Goal: Contribute content: Add original content to the website for others to see

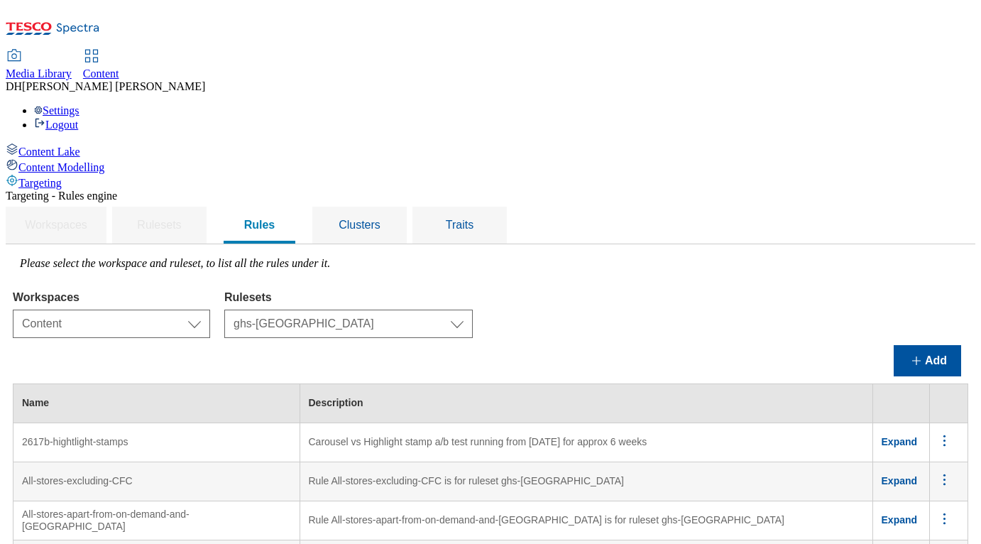
select select "f510054f-adaa-4692-b570-80fa3897127a"
select select "48eb89cc-c22c-49b3-9be3-6f8cd5821d05"
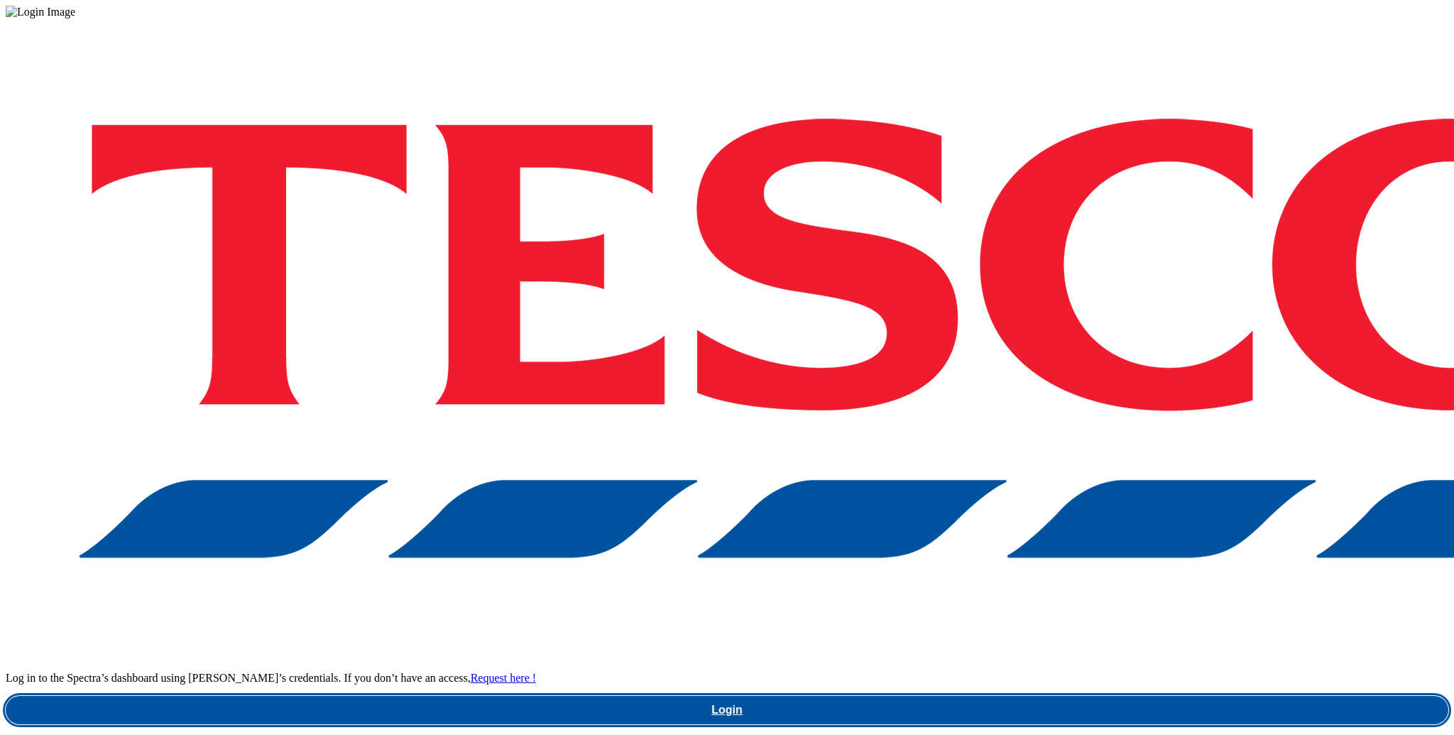
click at [1101, 696] on link "Login" at bounding box center [727, 710] width 1443 height 28
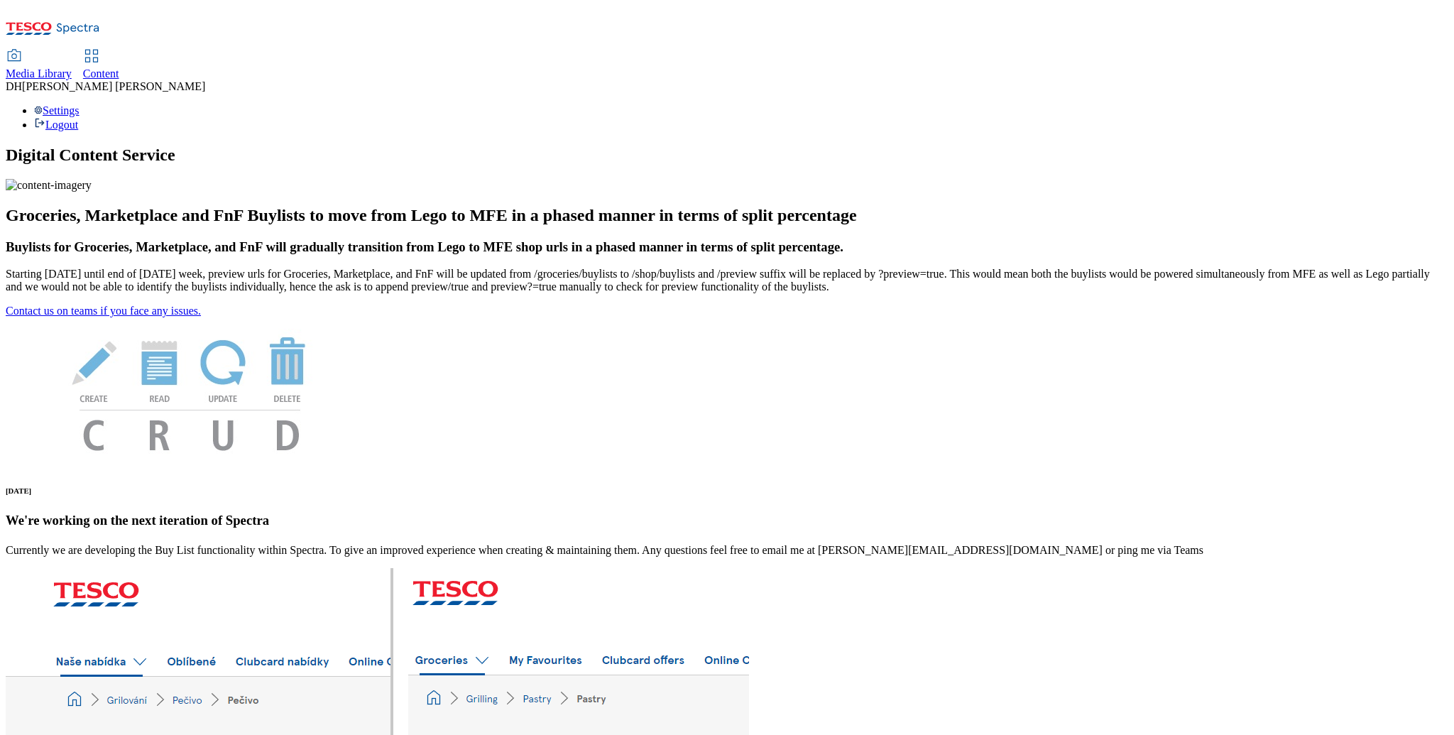
click at [72, 67] on span "Media Library" at bounding box center [39, 73] width 66 height 12
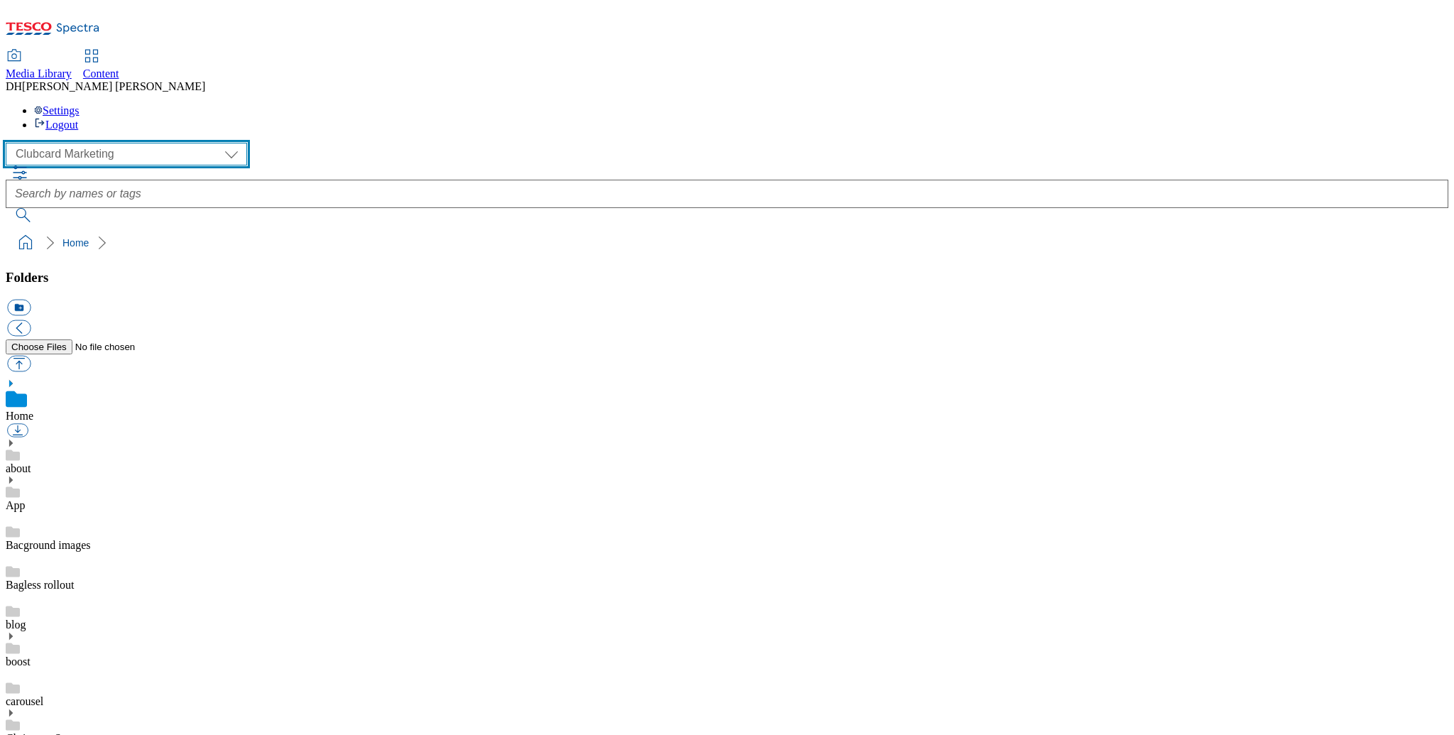
click at [124, 143] on select "Clubcard Marketing Demo Dotcom UK Emails GHS Marketing UK GHS Product UK GHS RO…" at bounding box center [126, 154] width 241 height 23
select select "flare-ghs-mktg"
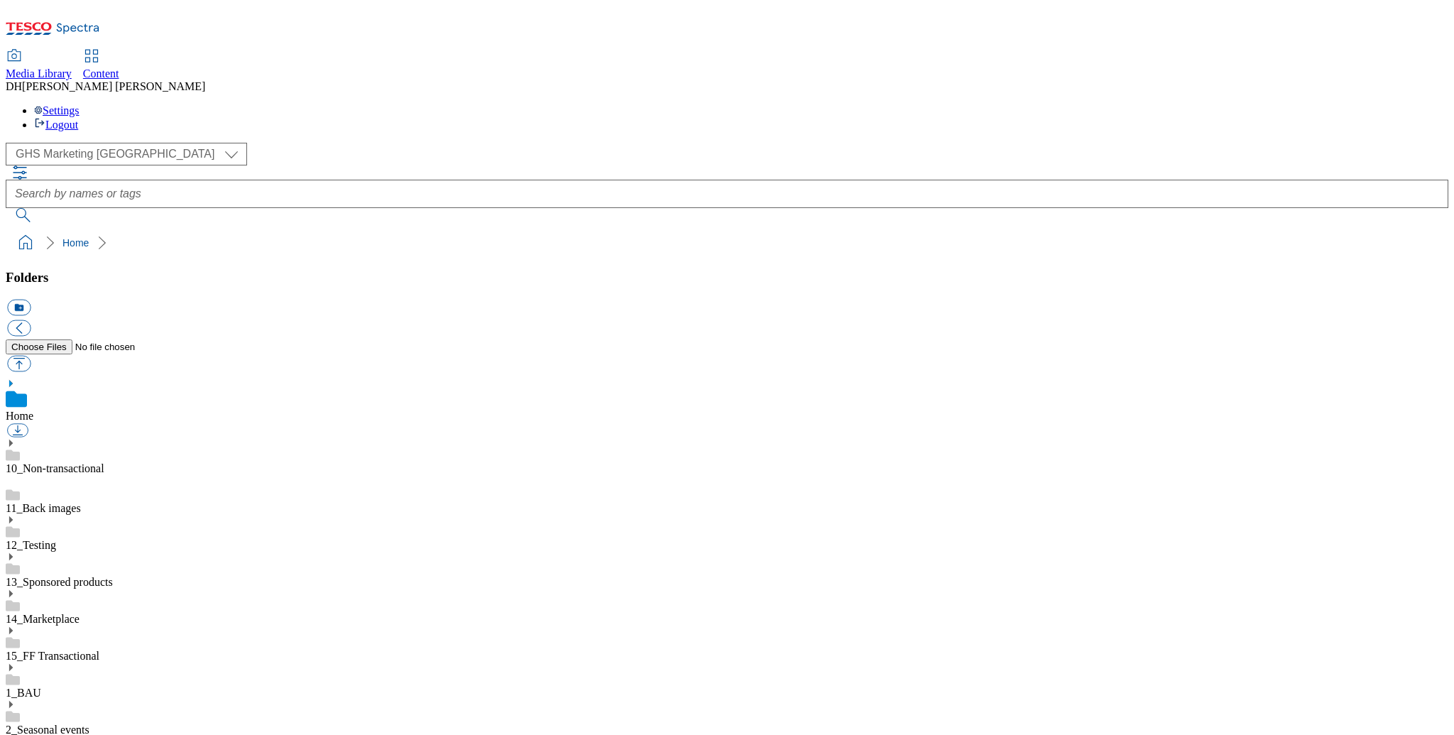
click at [100, 48] on icon at bounding box center [91, 56] width 17 height 17
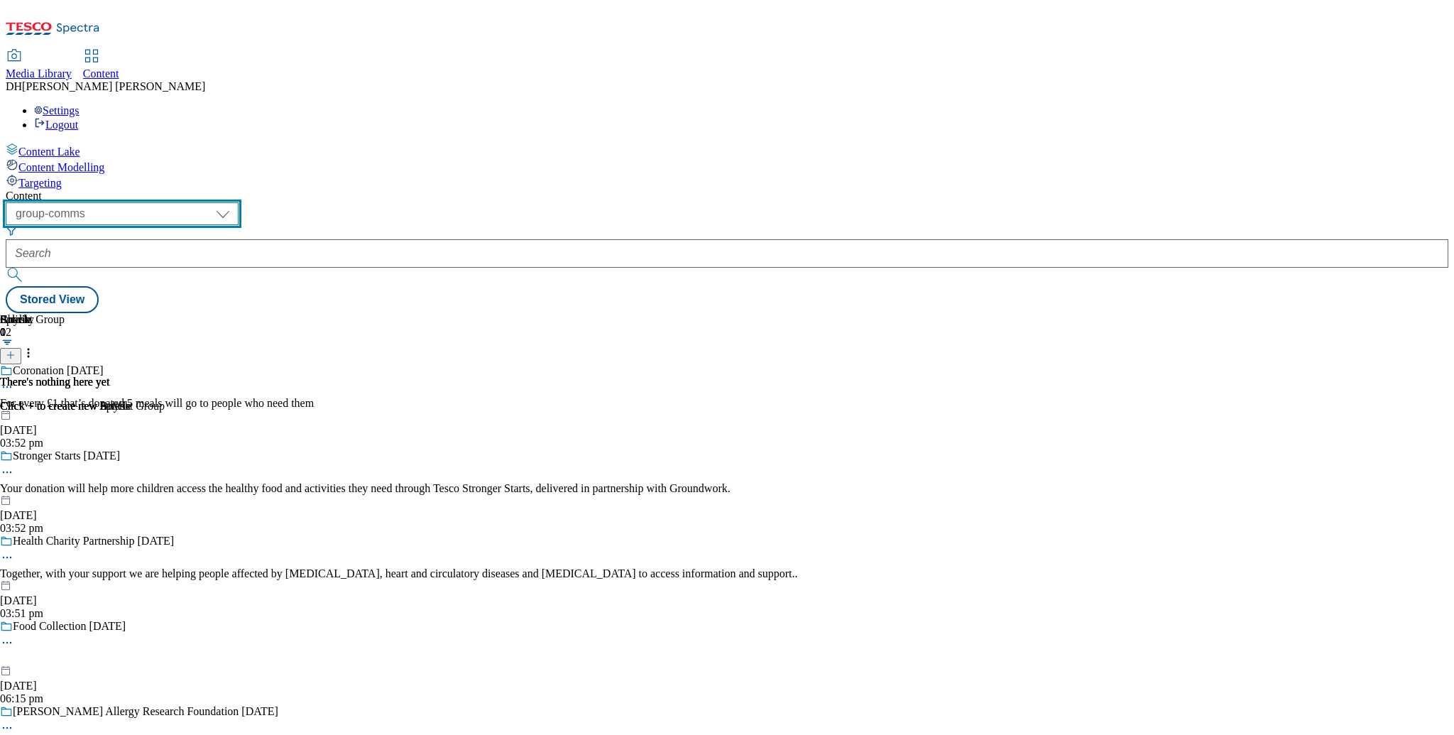
click at [239, 202] on select "dotcom-cz dotcom-hu dotcom-sk fnf-uk ghs-roi ghs-uk group-comms ighs-cz ighs-hu…" at bounding box center [122, 213] width 233 height 23
select select "ghs-[GEOGRAPHIC_DATA]"
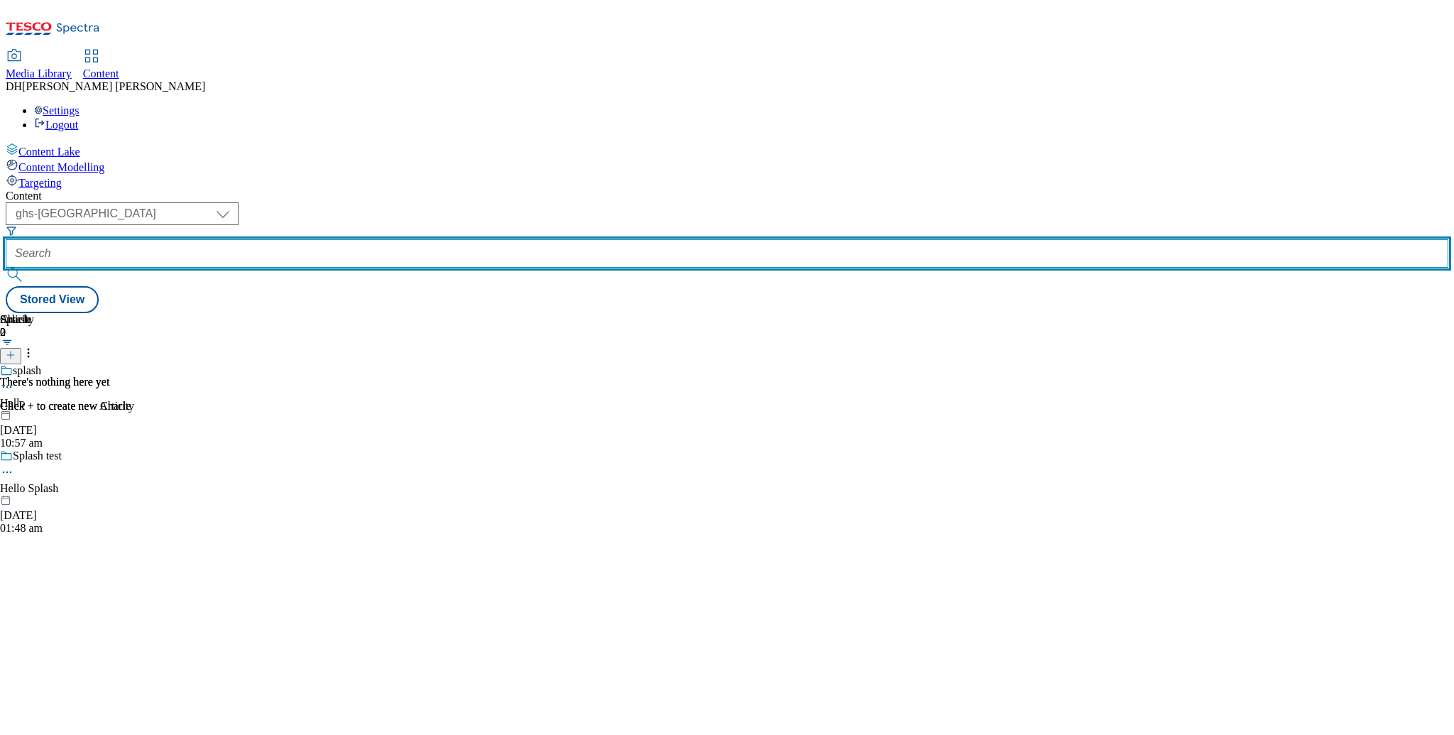
click at [396, 239] on input "text" at bounding box center [727, 253] width 1443 height 28
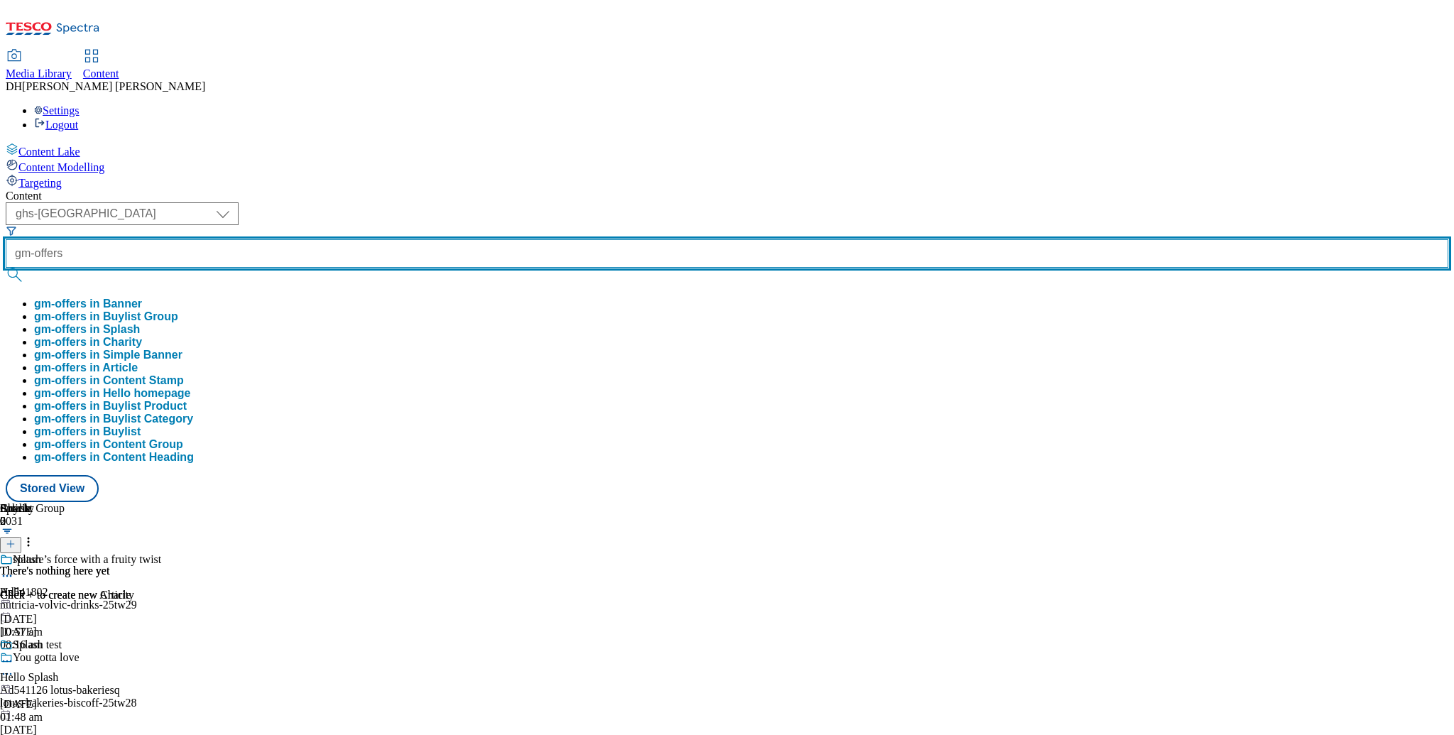
type input "gm-offers"
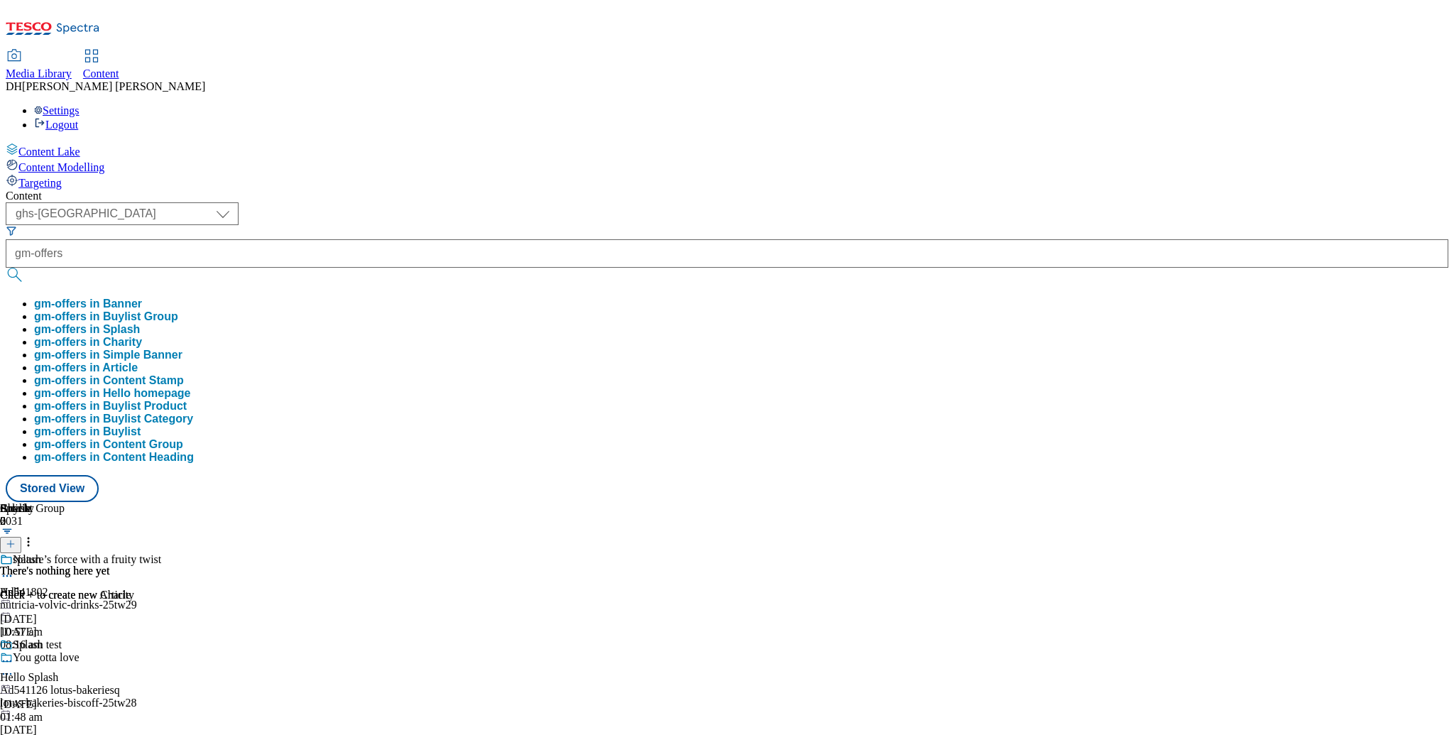
click at [178, 310] on button "gm-offers in Buylist Group" at bounding box center [106, 316] width 144 height 13
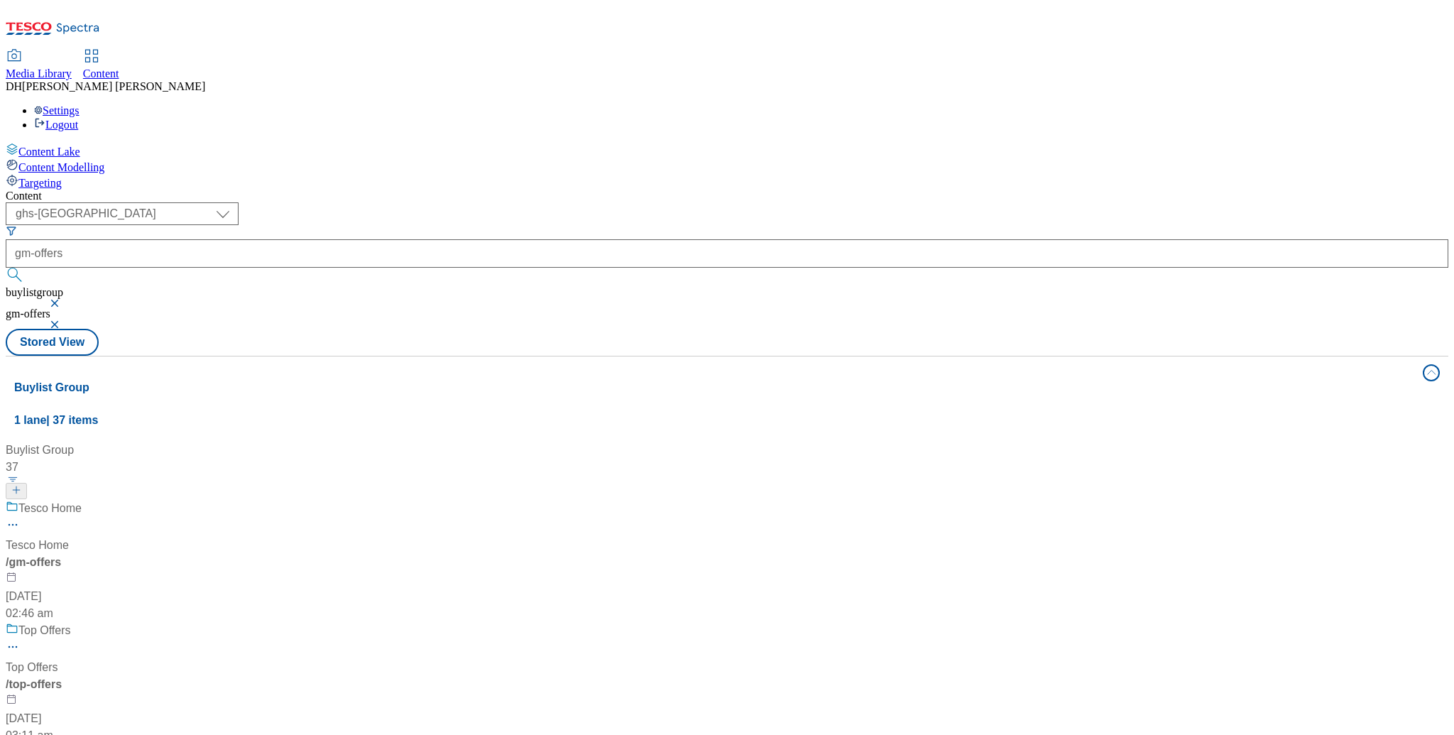
click at [183, 500] on div "Tesco Home" at bounding box center [95, 518] width 178 height 37
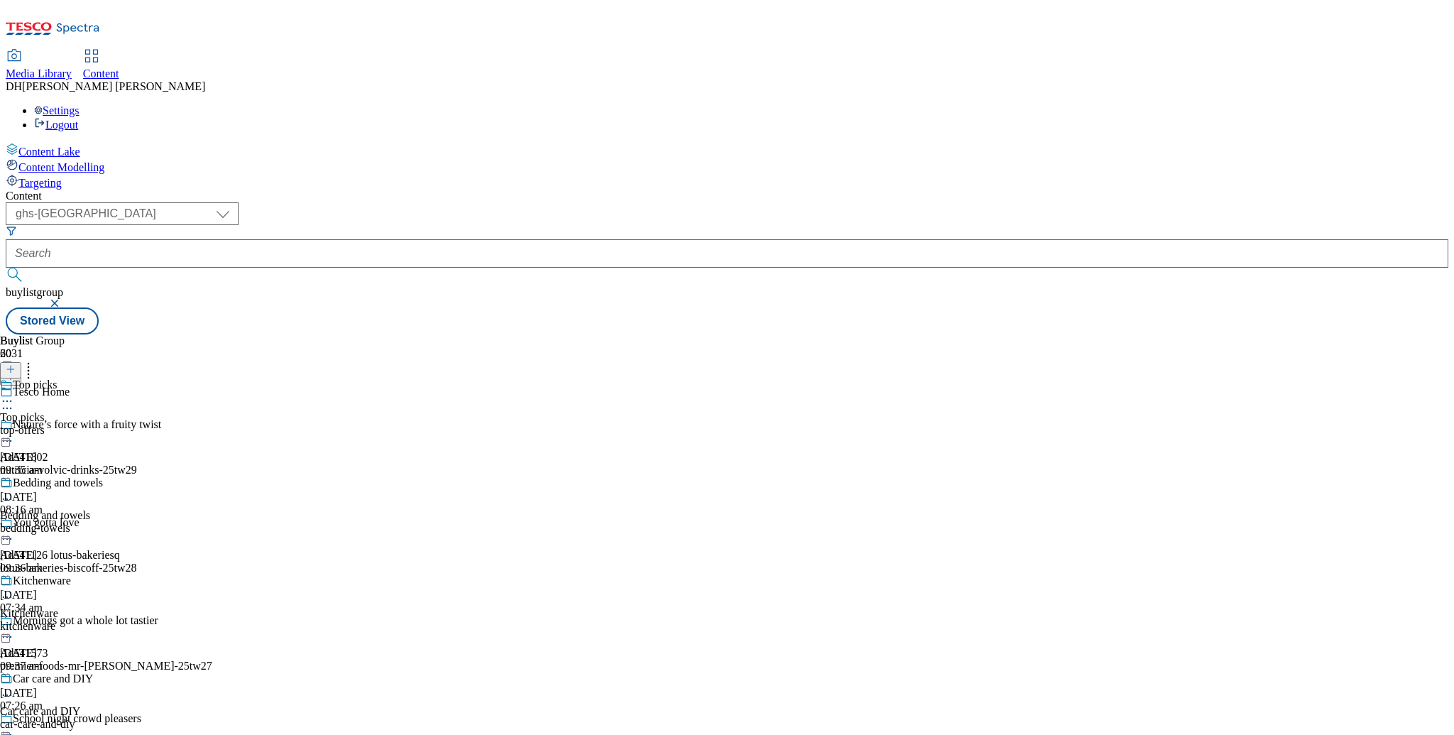
click at [14, 394] on icon at bounding box center [7, 401] width 14 height 14
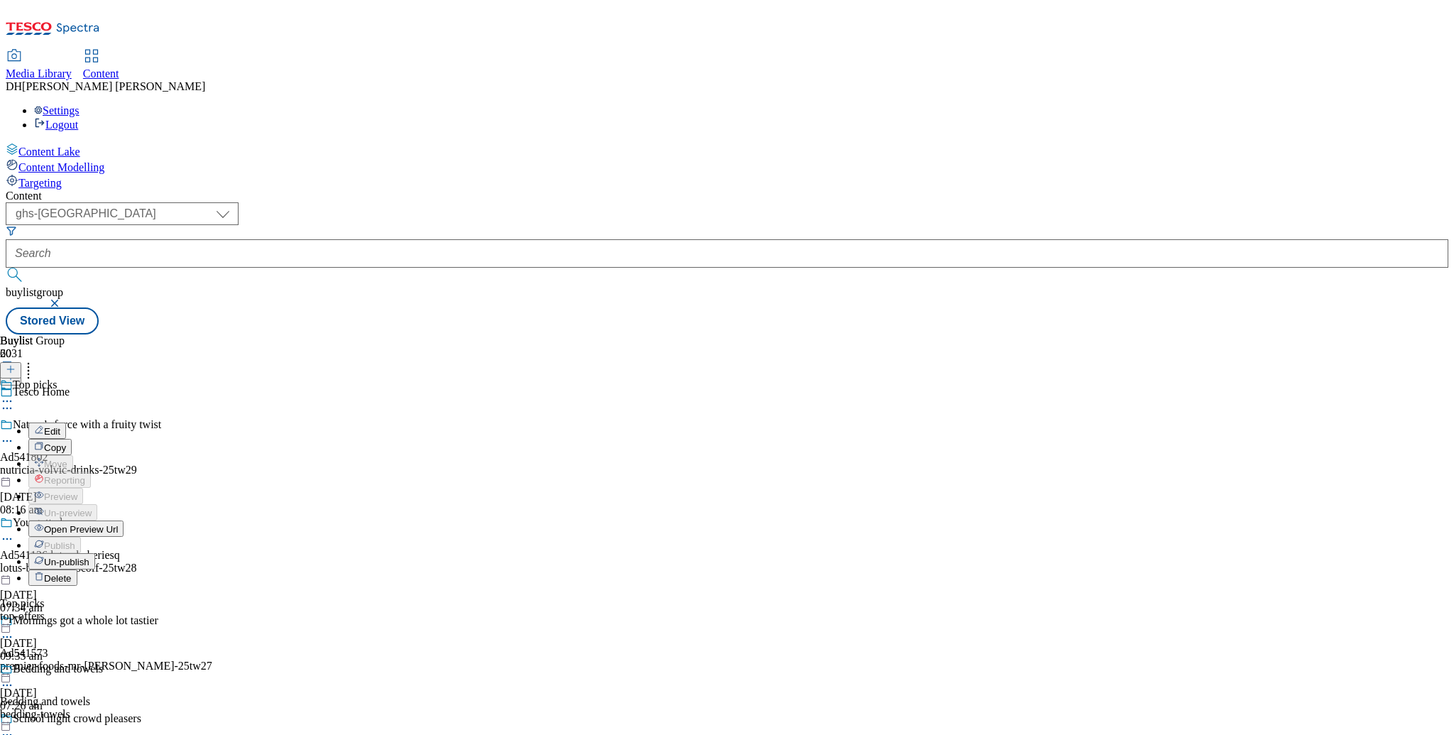
click at [737, 334] on div "Buylist Group 6031 Tesco Home Nature’s force with a fruity twist Ad541802 nutri…" at bounding box center [727, 334] width 1443 height 0
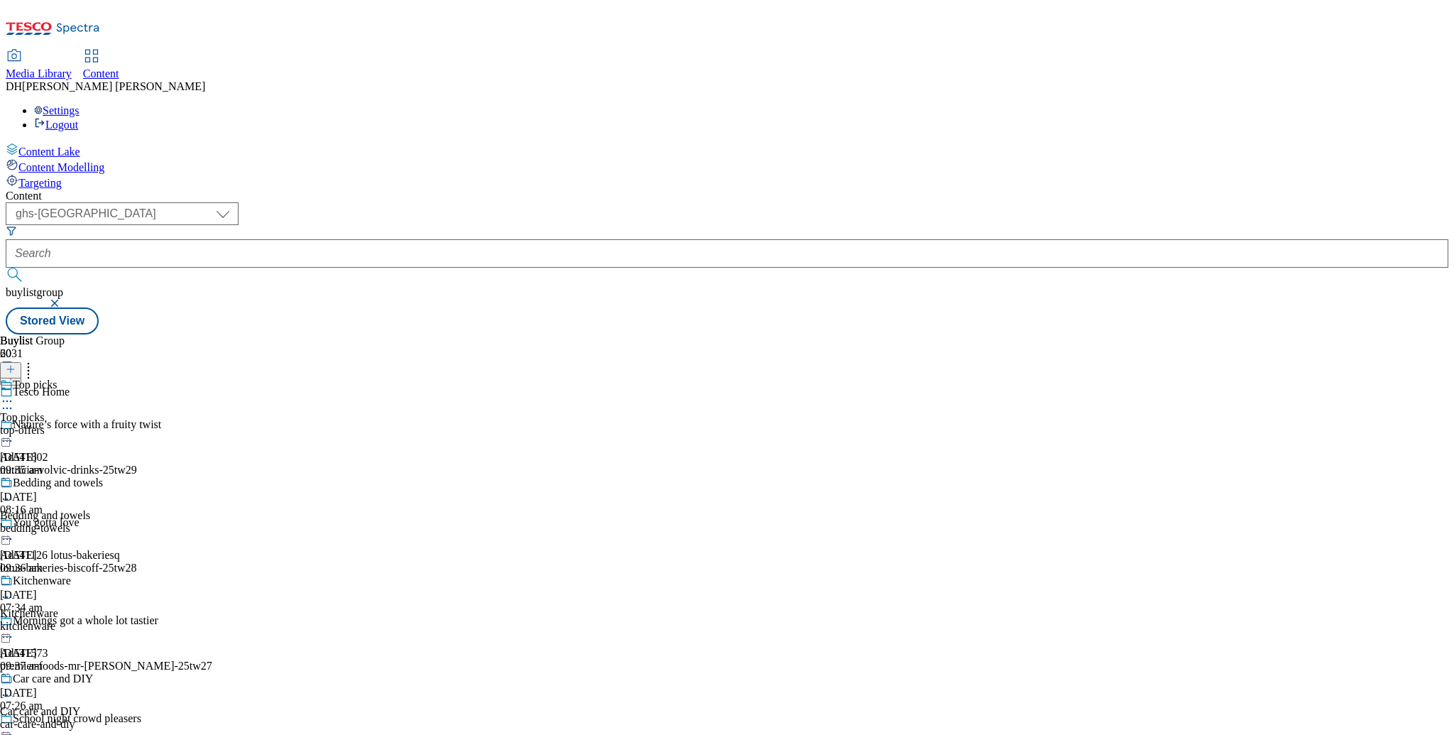
click at [14, 394] on icon at bounding box center [7, 401] width 14 height 14
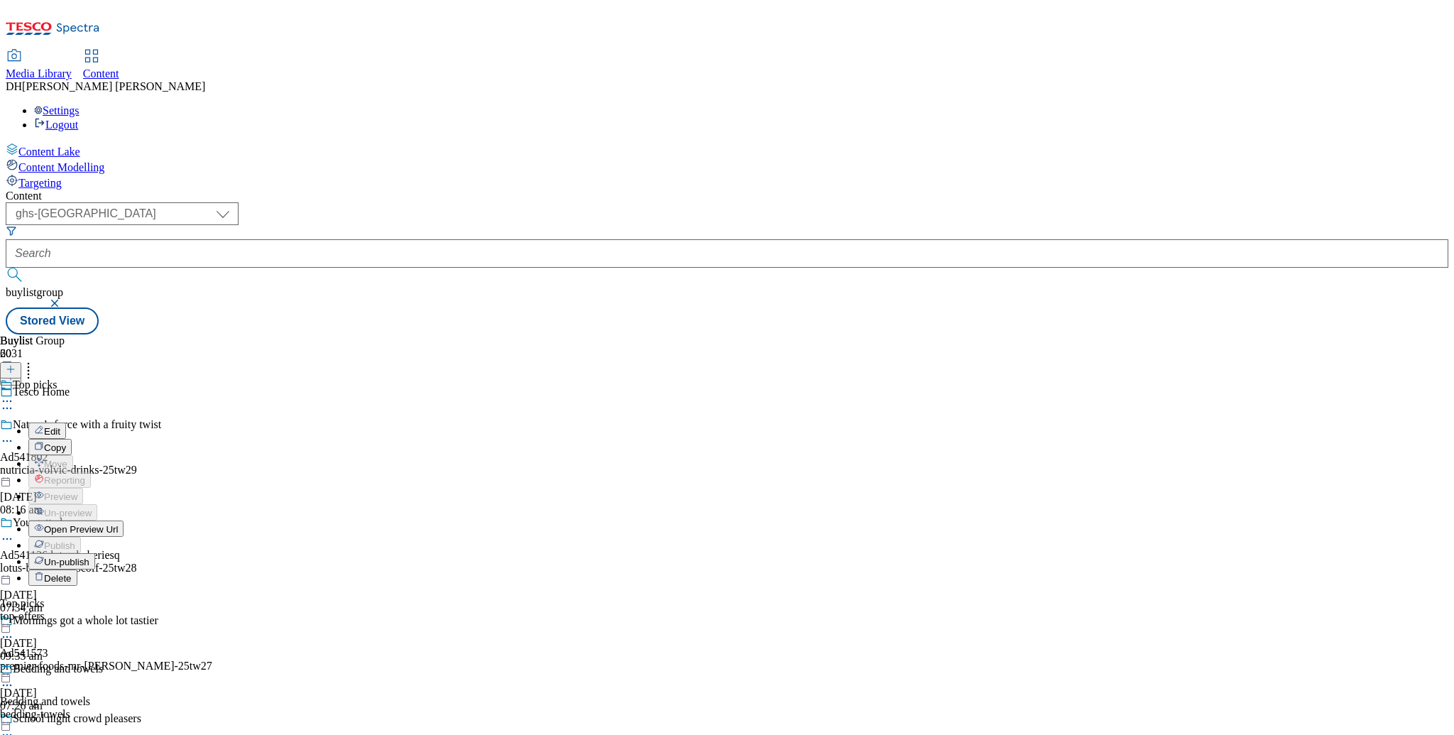
click at [797, 334] on div "Buylist Group 6031 Tesco Home Nature’s force with a fruity twist Ad541802 nutri…" at bounding box center [727, 334] width 1443 height 0
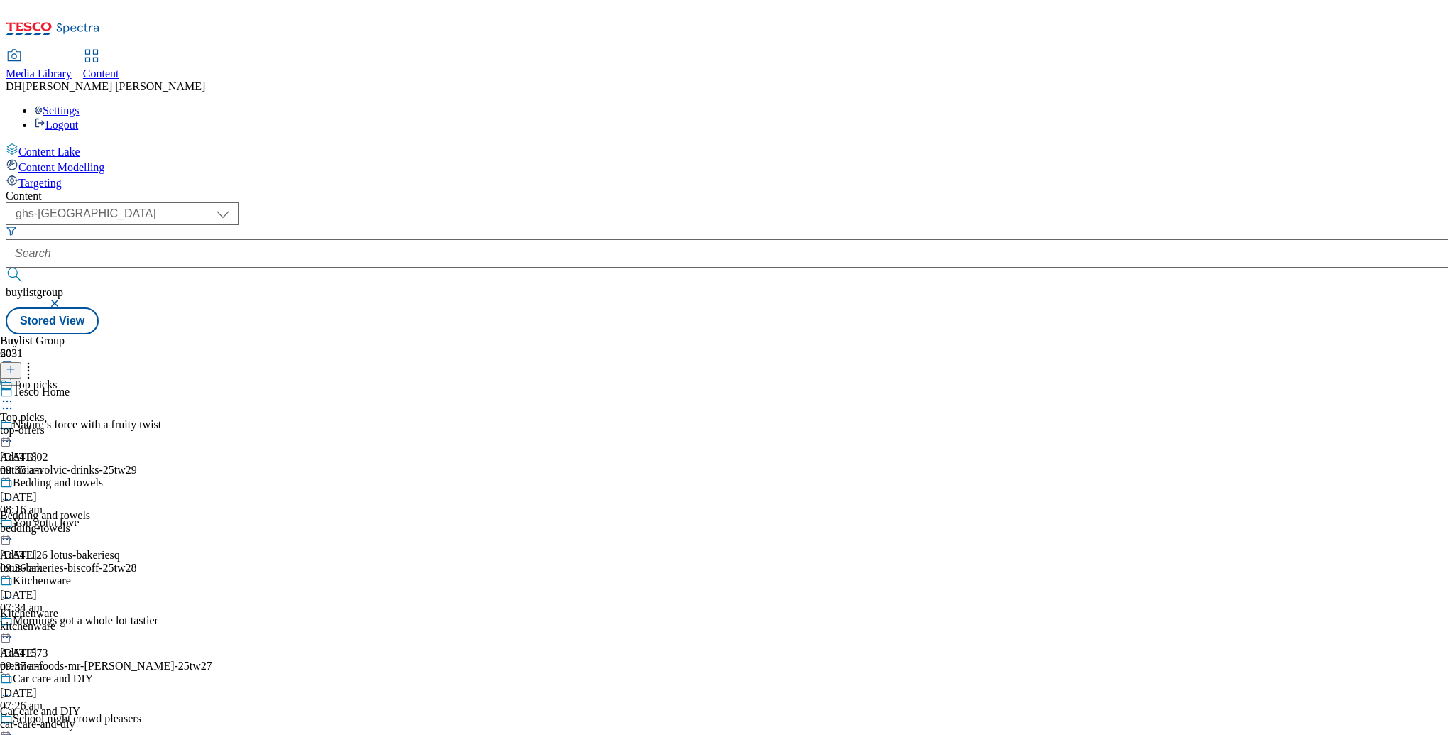
click at [14, 492] on icon at bounding box center [7, 499] width 14 height 14
click at [118, 622] on span "Open Preview Url" at bounding box center [81, 627] width 74 height 11
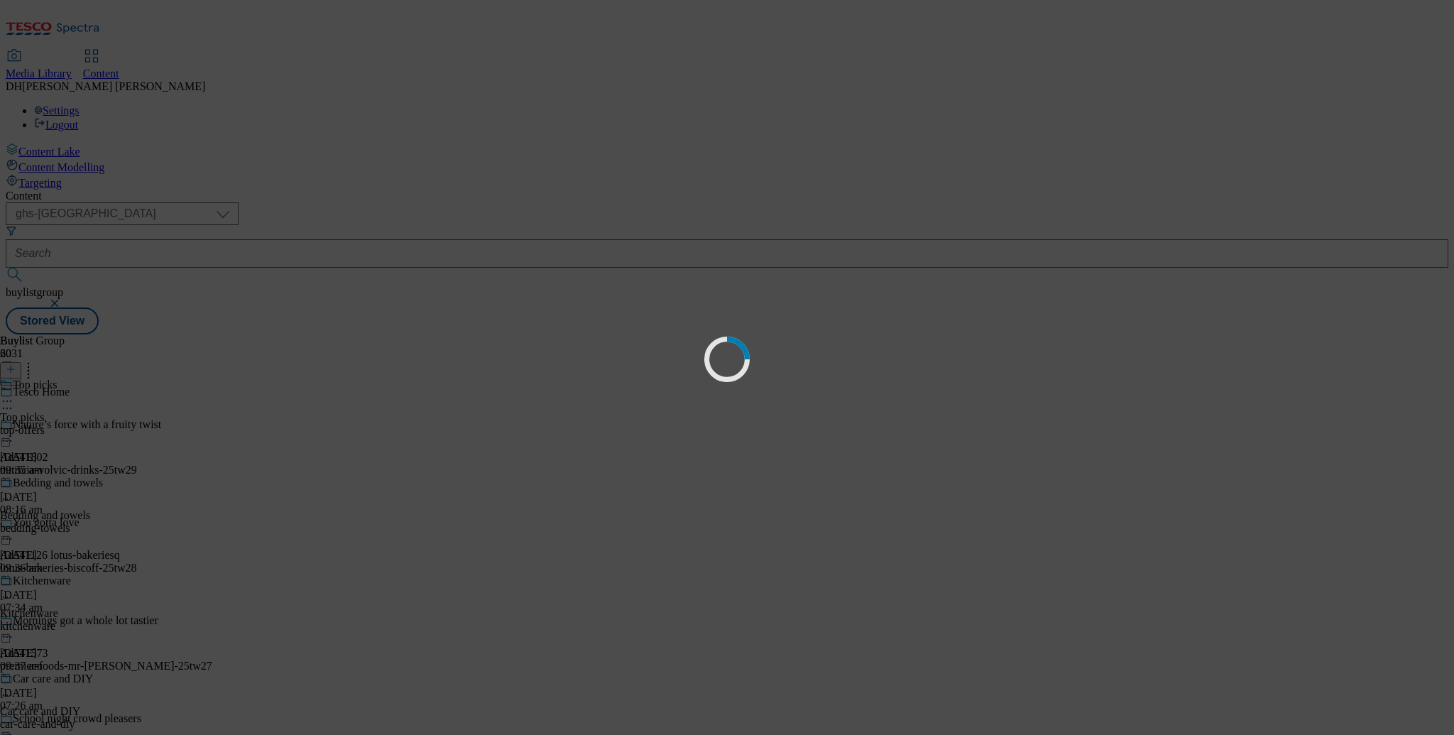
scroll to position [0, 0]
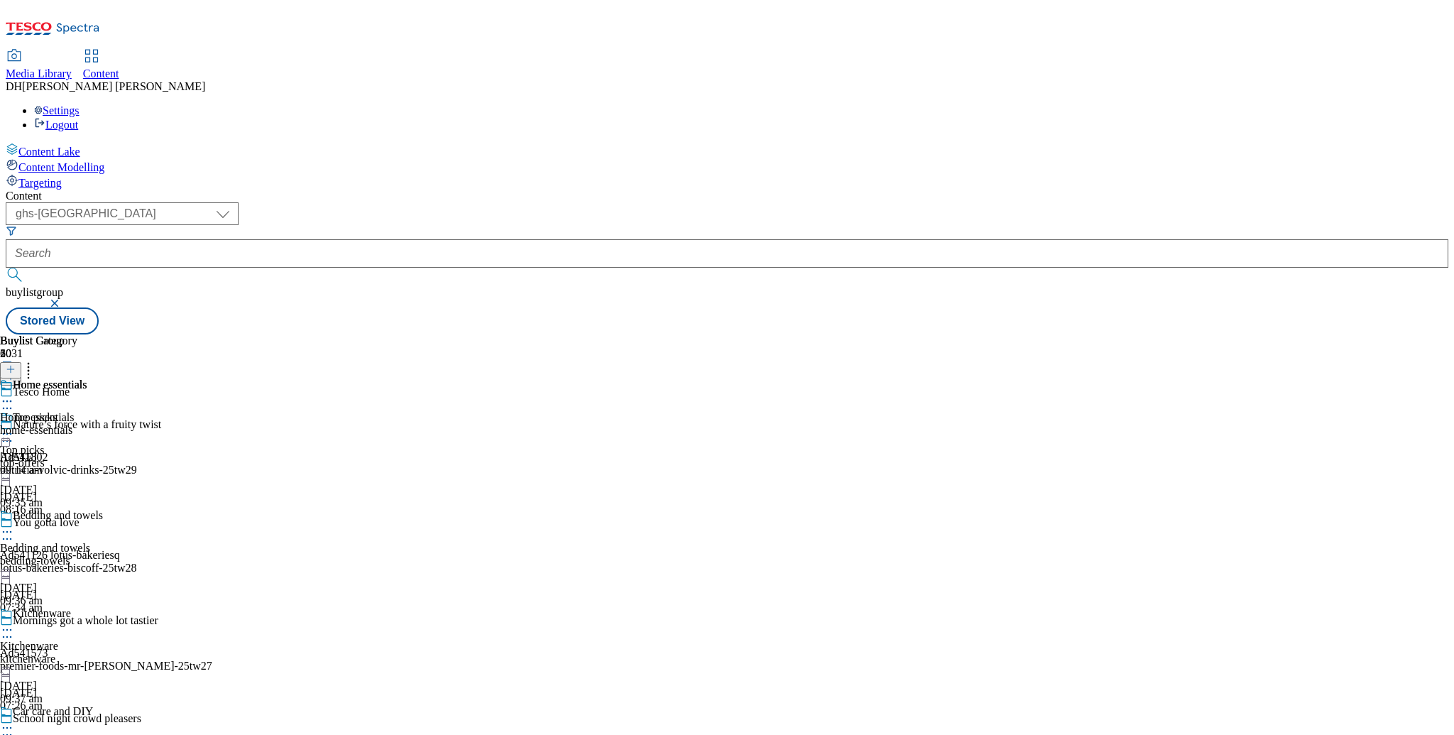
scroll to position [683, 0]
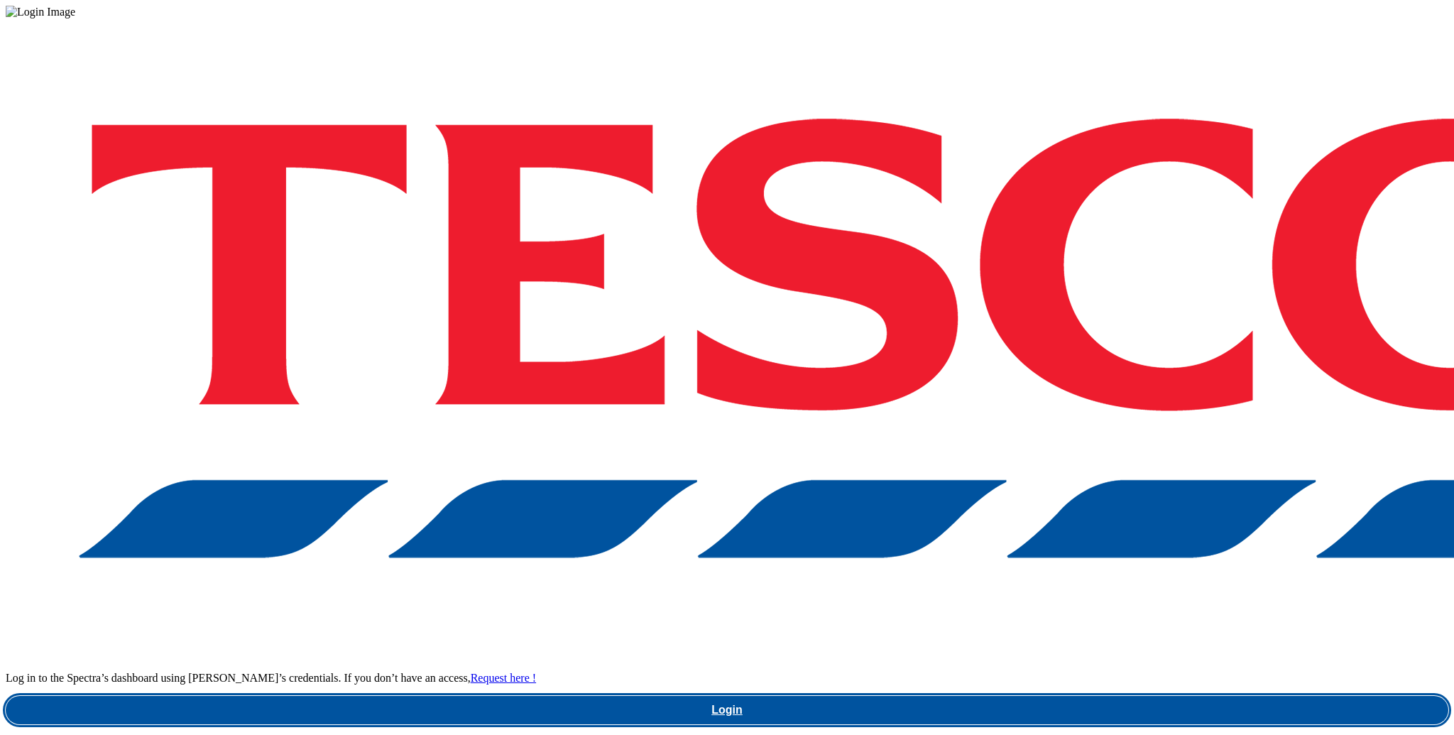
click at [1056, 696] on link "Login" at bounding box center [727, 710] width 1443 height 28
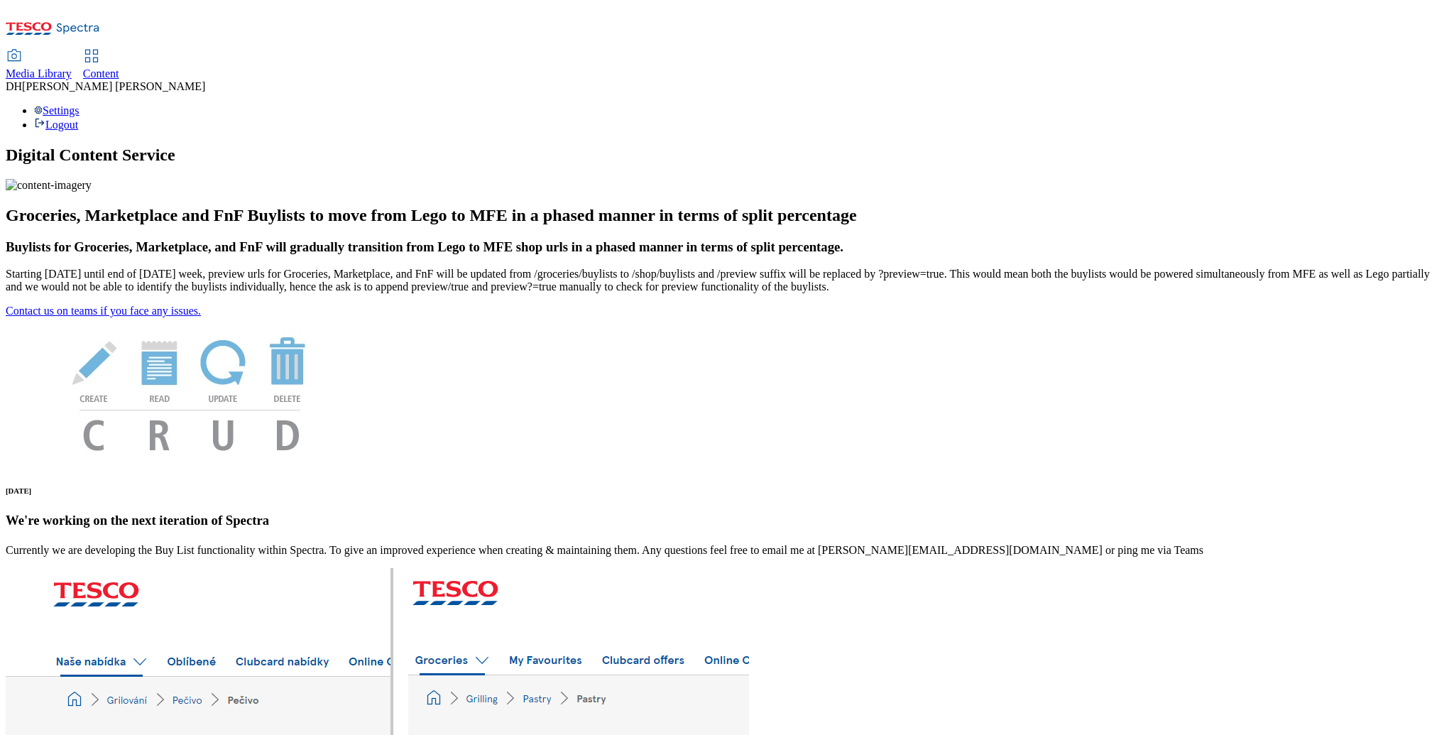
click at [119, 67] on span "Content" at bounding box center [101, 73] width 36 height 12
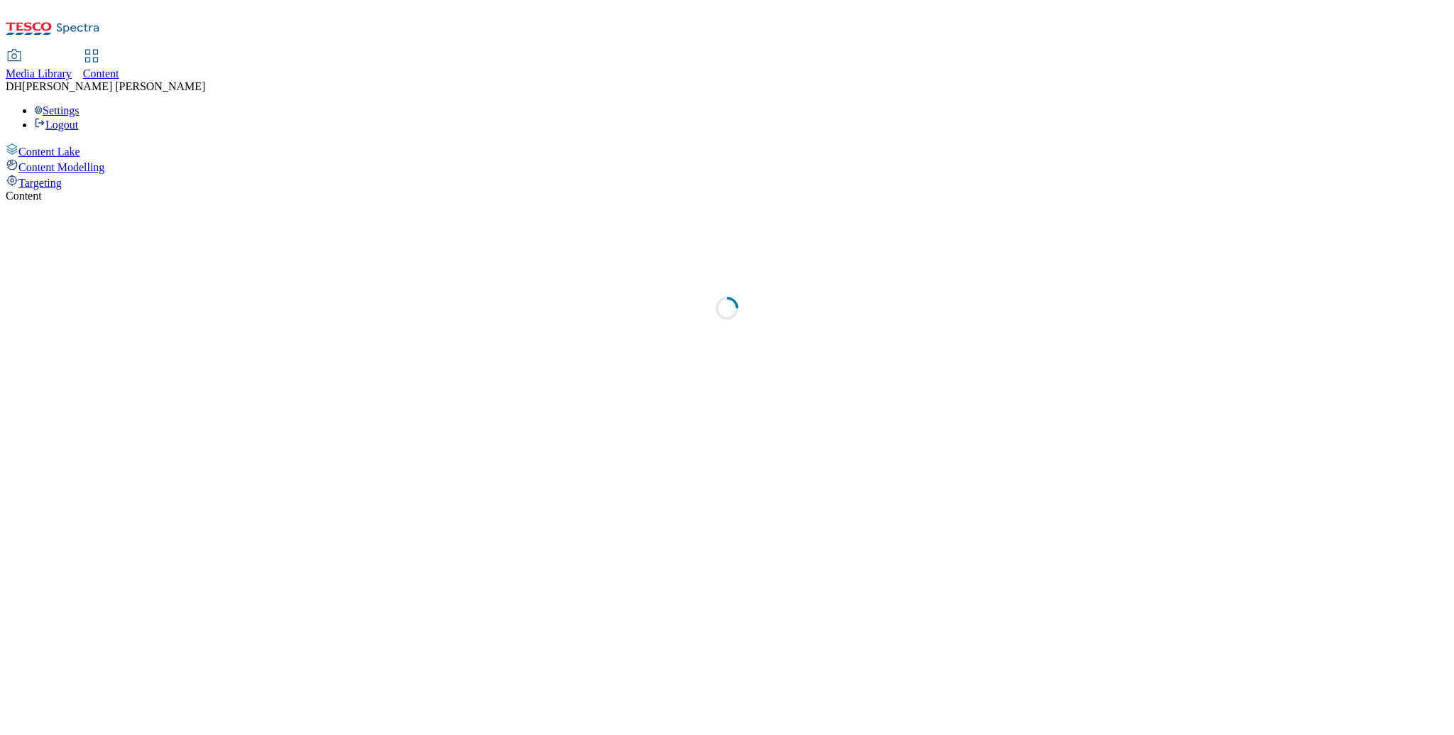
select select "group-comms"
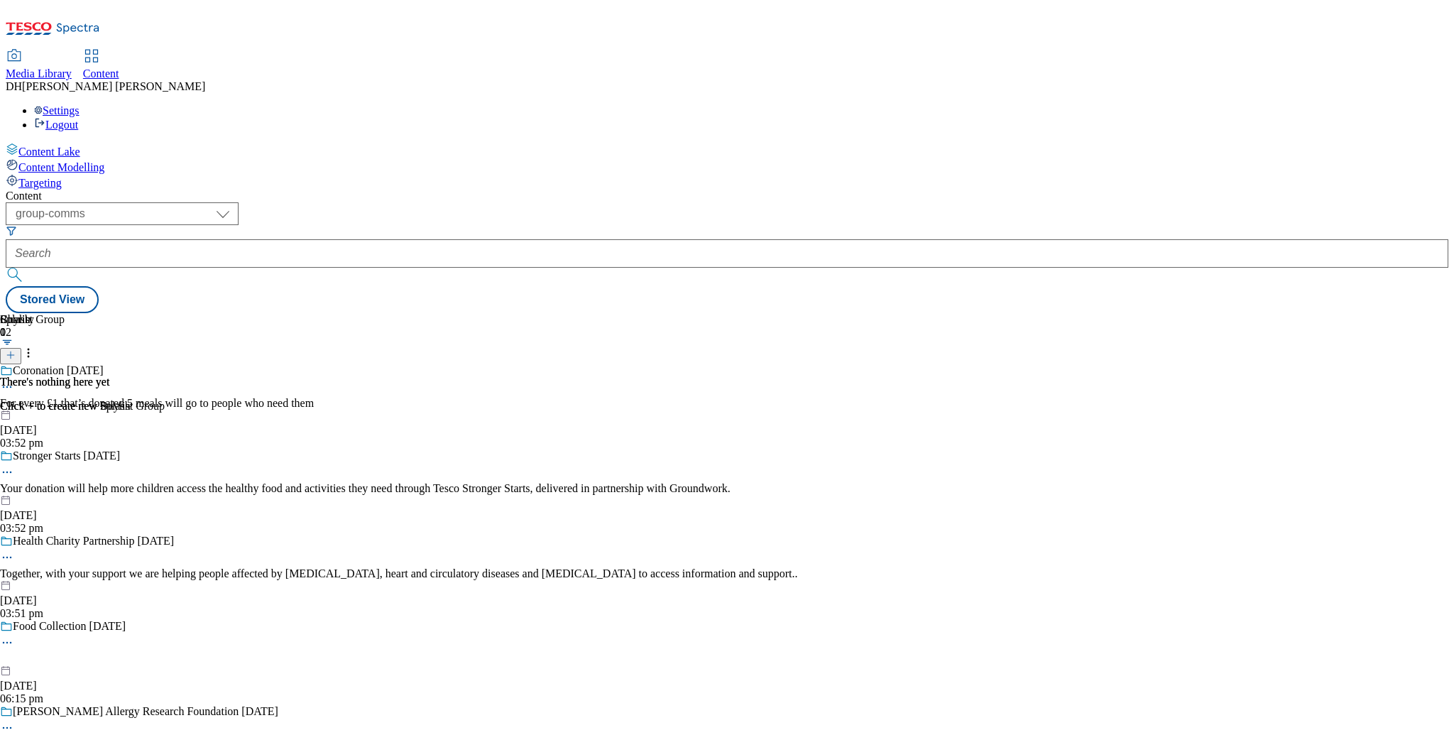
click at [72, 67] on span "Media Library" at bounding box center [39, 73] width 66 height 12
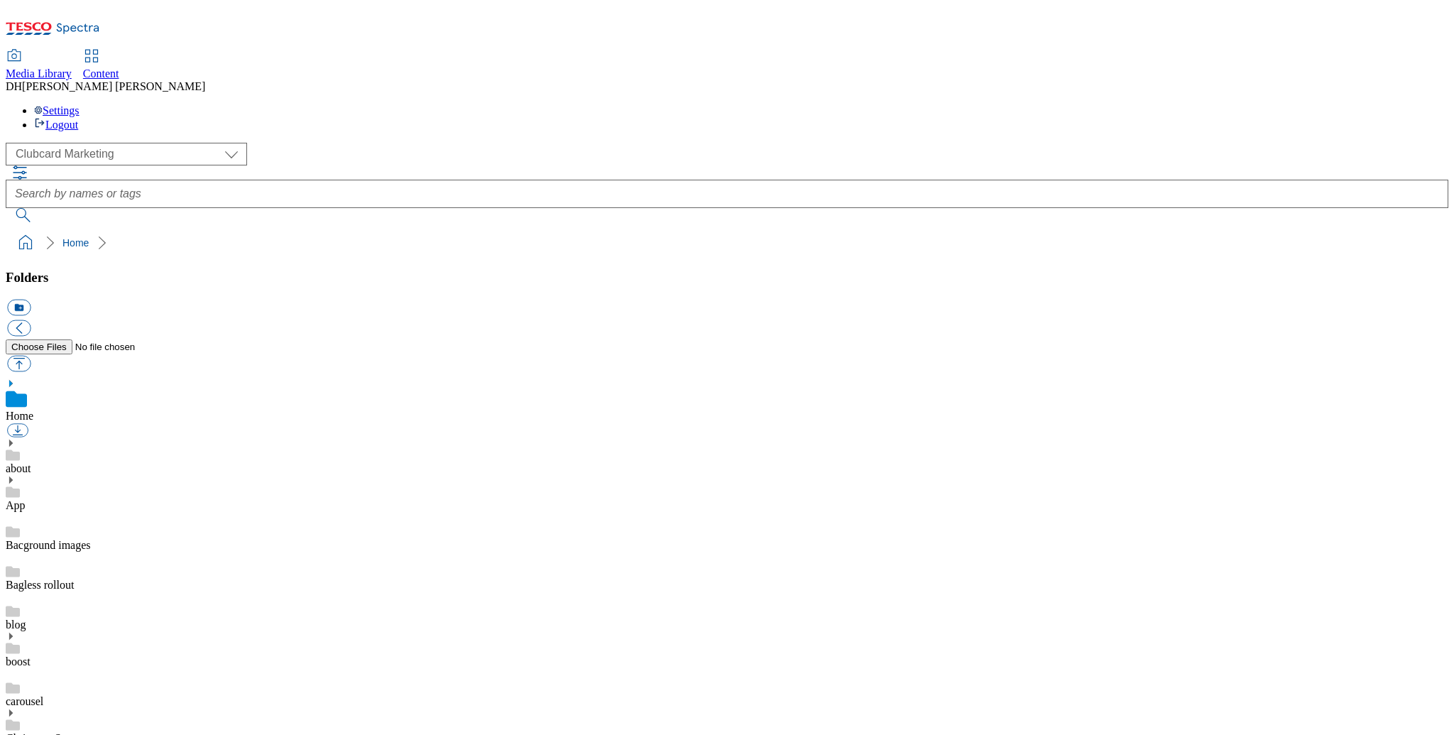
scroll to position [2, 0]
click at [119, 67] on span "Content" at bounding box center [101, 73] width 36 height 12
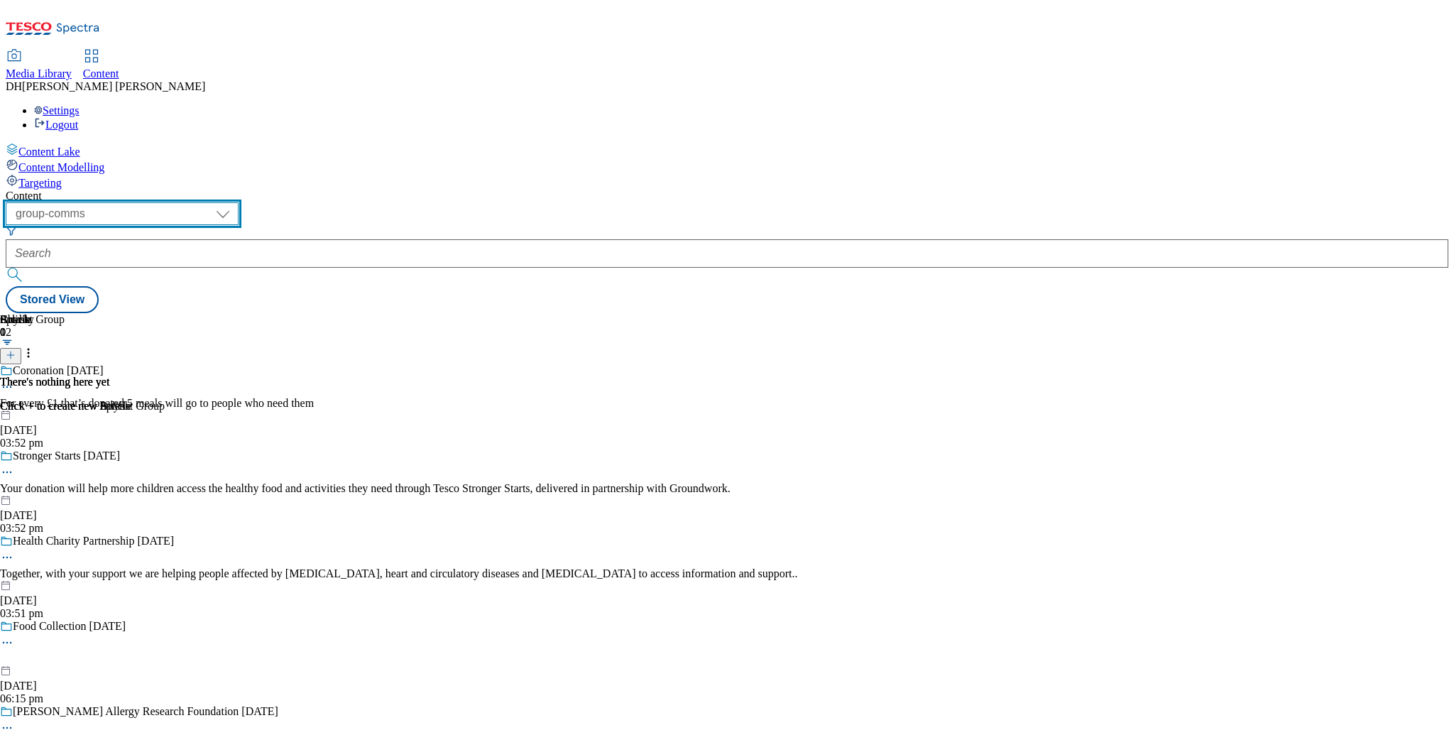
click at [239, 202] on select "dotcom-cz dotcom-hu dotcom-sk fnf-uk ghs-roi ghs-uk group-comms ighs-cz ighs-hu…" at bounding box center [122, 213] width 233 height 23
select select "ghs-[GEOGRAPHIC_DATA]"
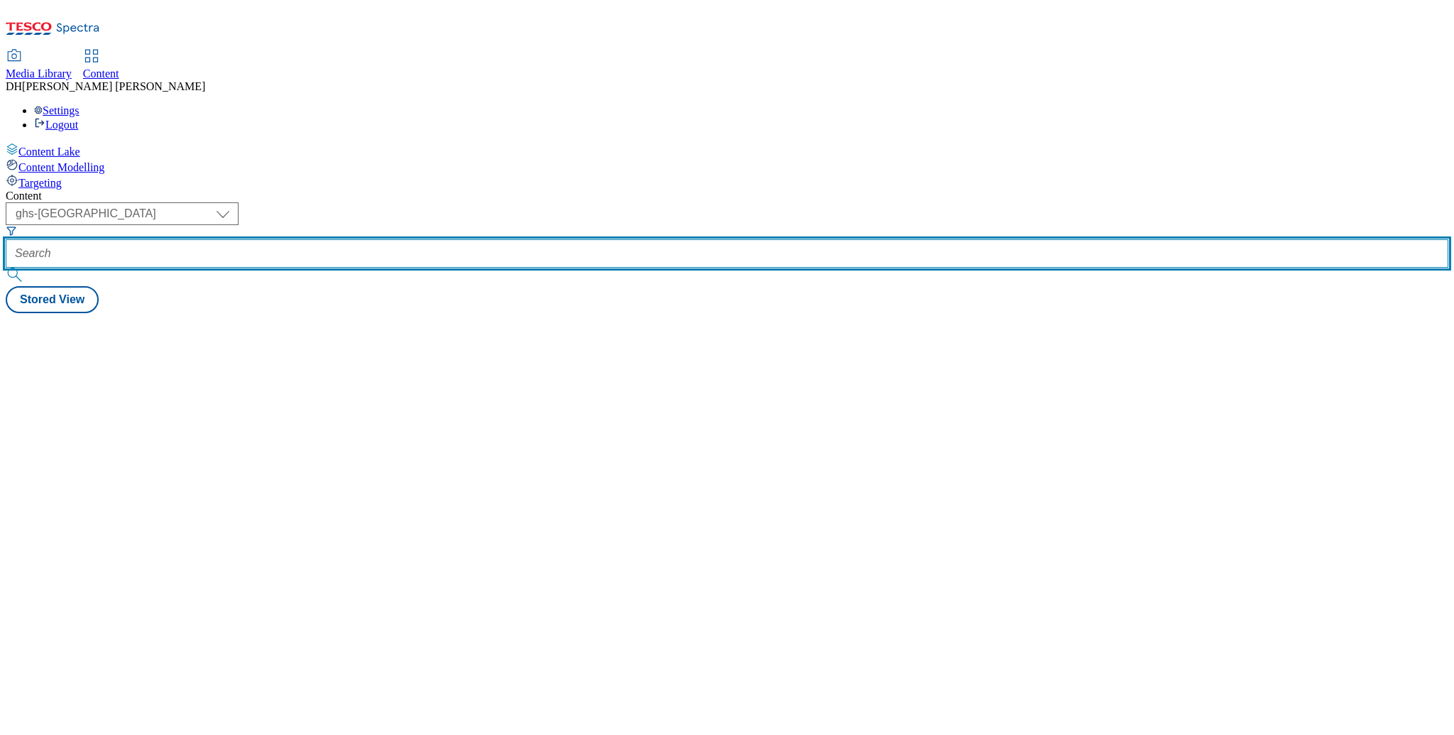
click at [378, 239] on input "text" at bounding box center [727, 253] width 1443 height 28
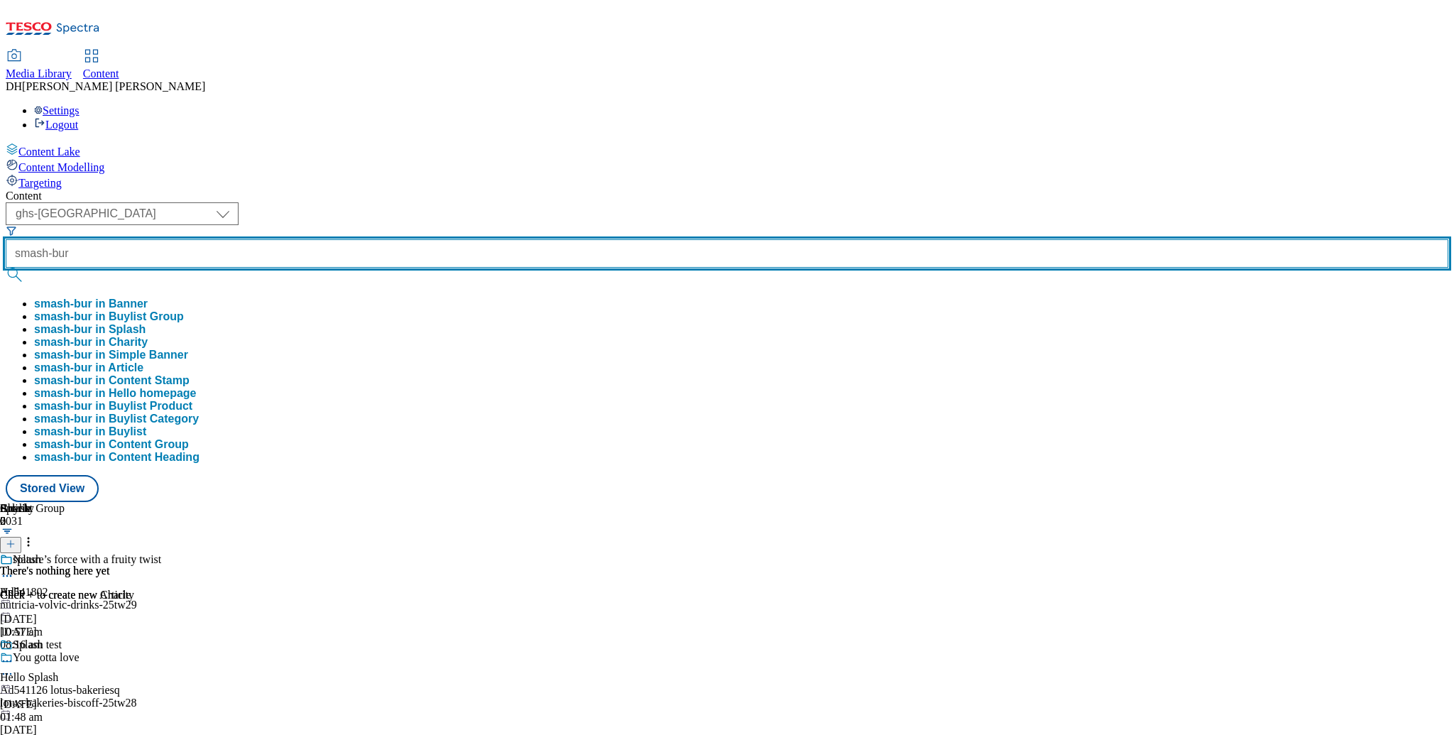
type input "smash-bur"
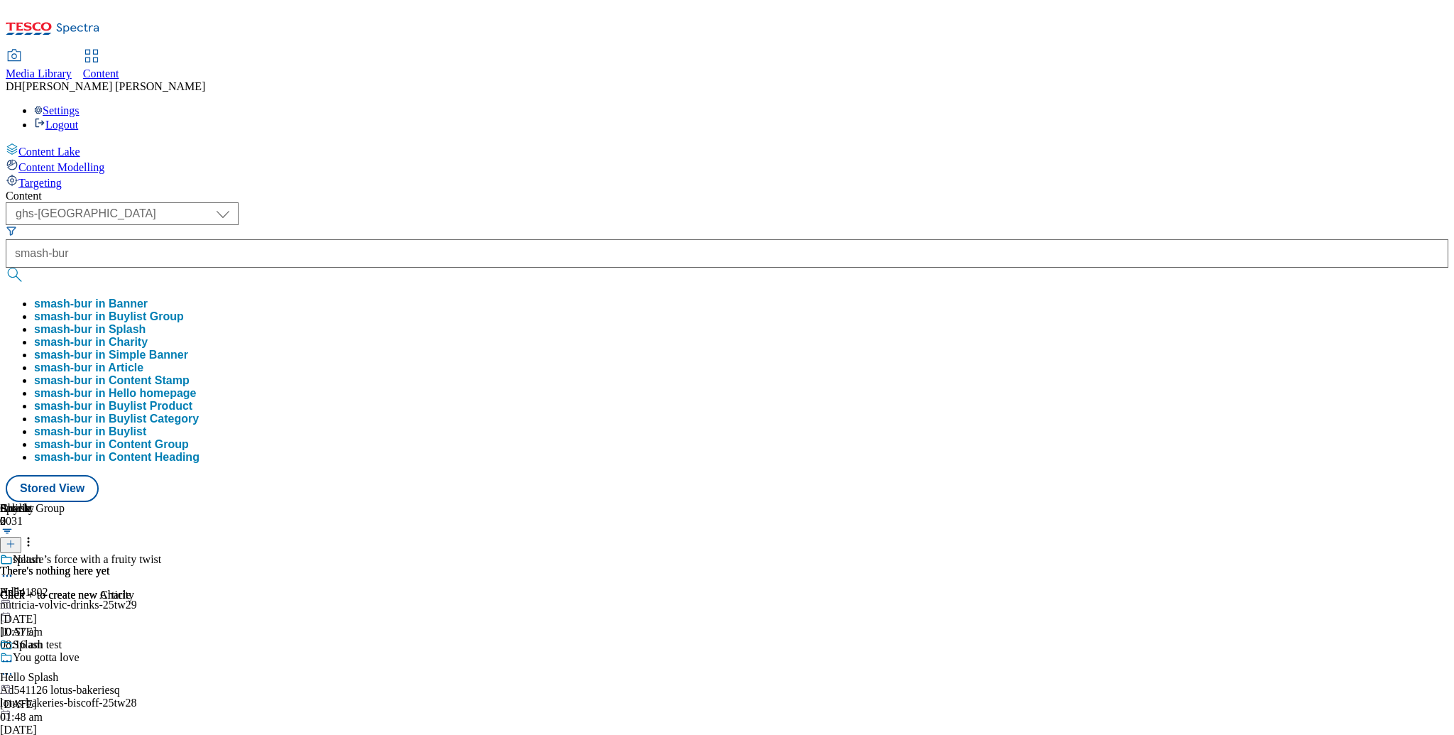
click at [184, 310] on button "smash-bur in Buylist Group" at bounding box center [109, 316] width 150 height 13
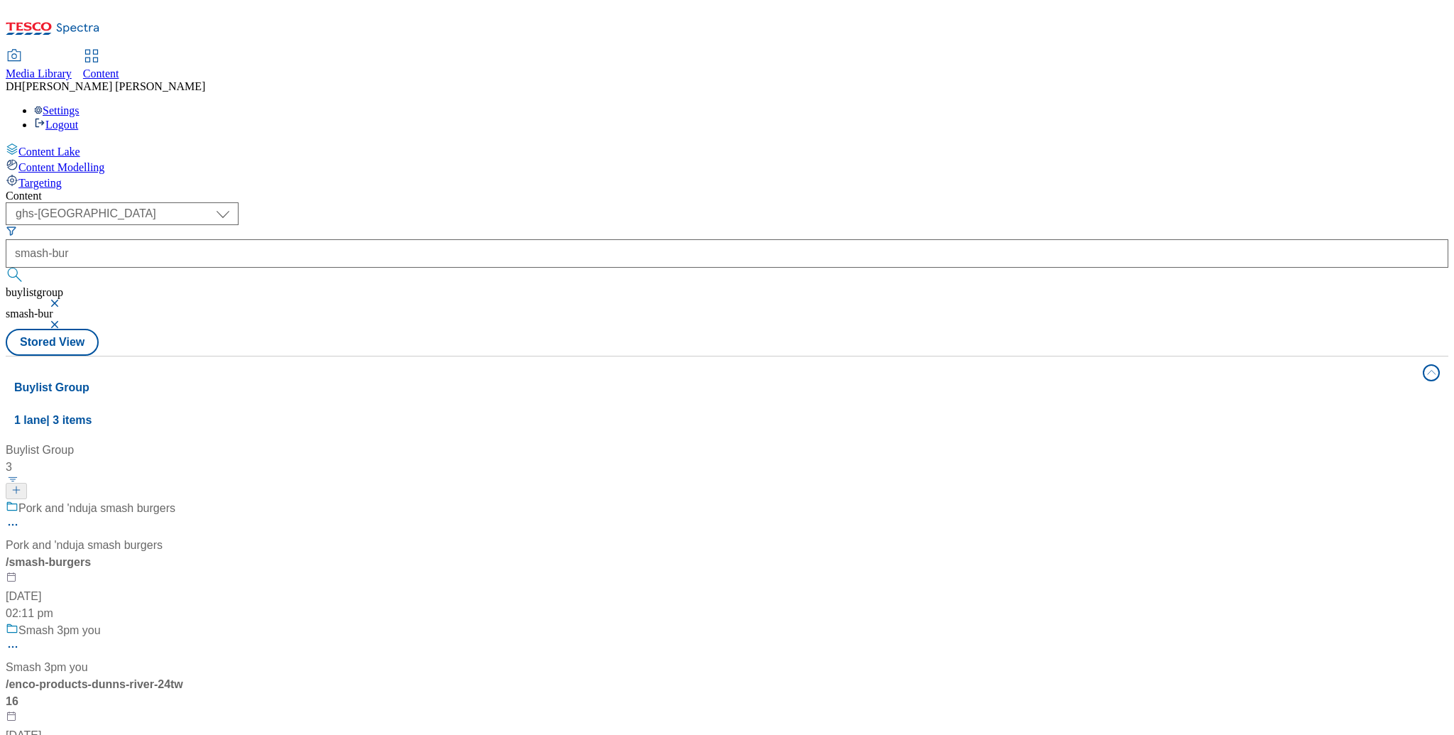
scroll to position [13, 0]
click at [183, 554] on div "/ smash-burgers" at bounding box center [95, 562] width 178 height 17
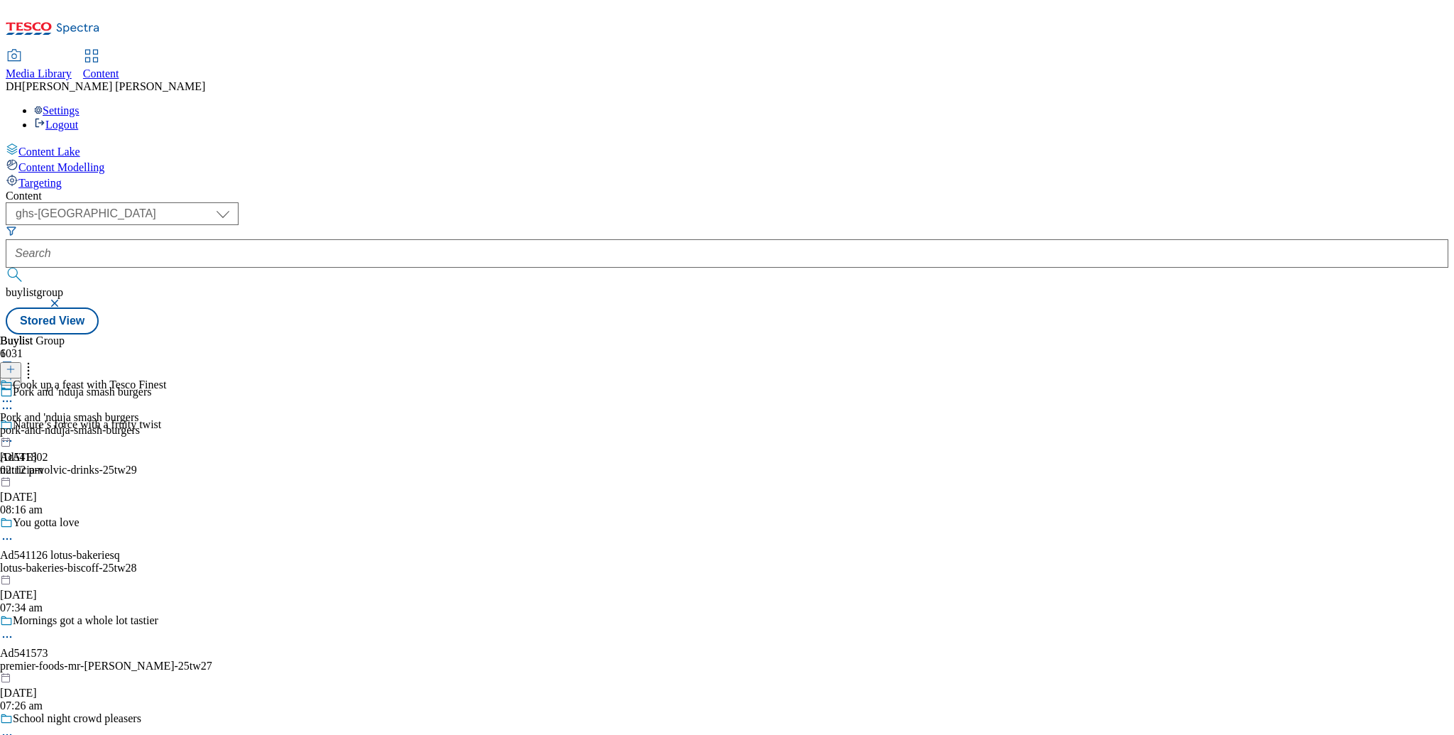
click at [14, 394] on icon at bounding box center [7, 401] width 14 height 14
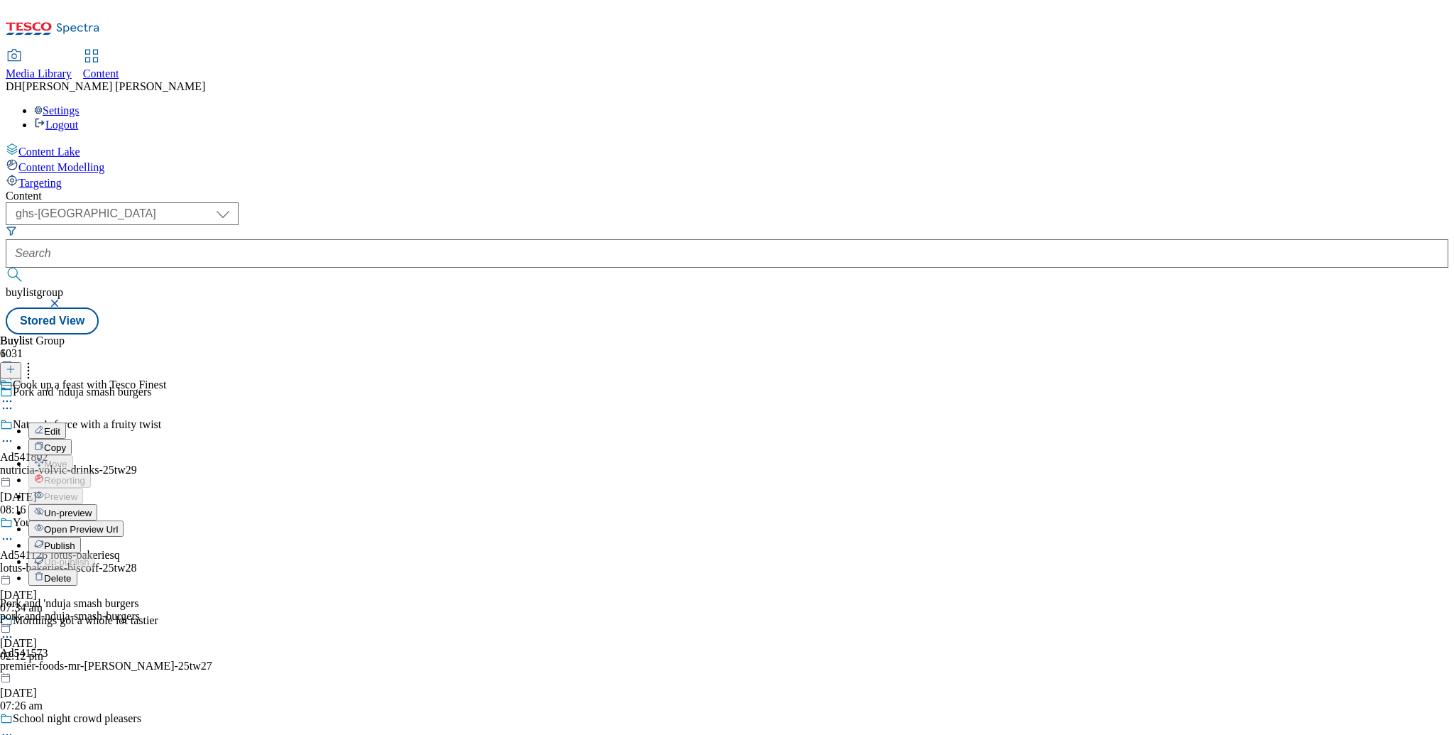
click at [60, 426] on span "Edit" at bounding box center [52, 431] width 16 height 11
select select "evergreen"
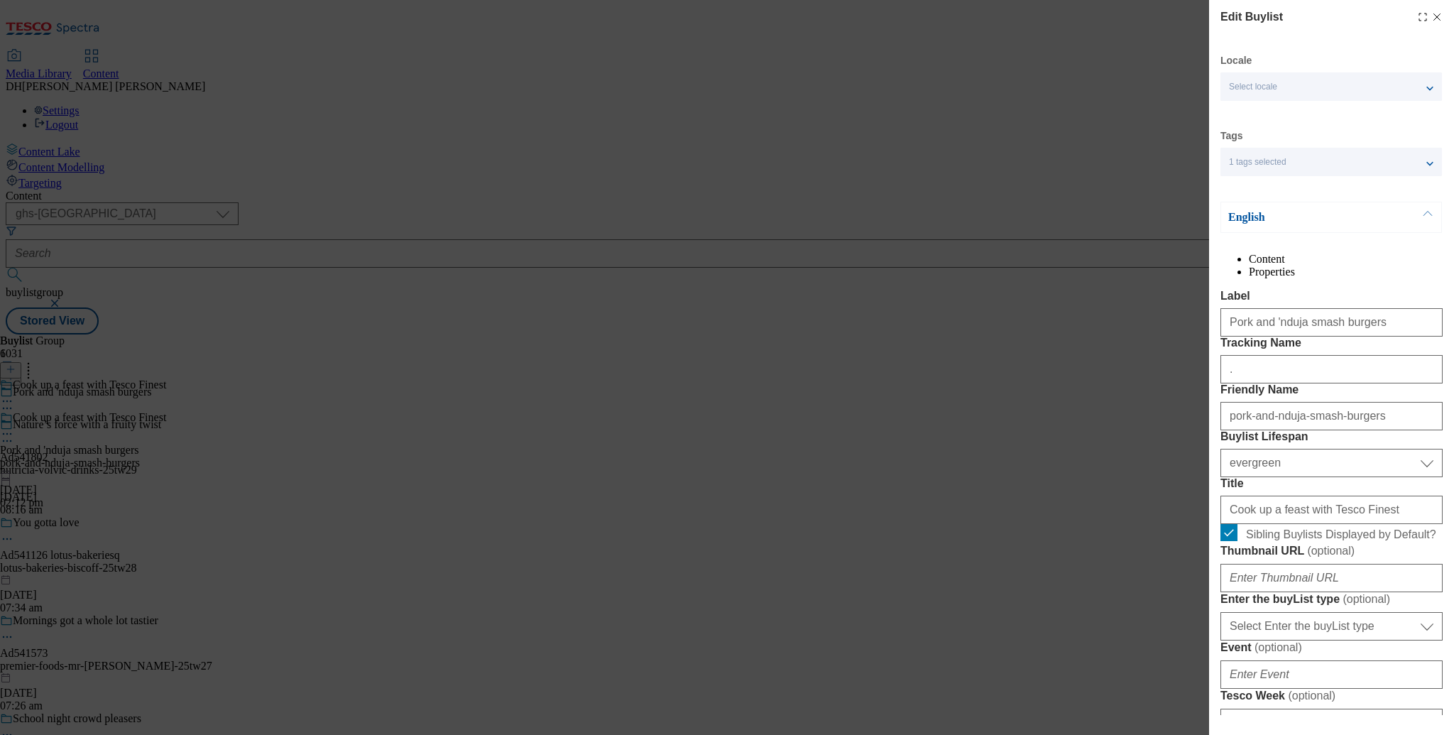
select select "Meal"
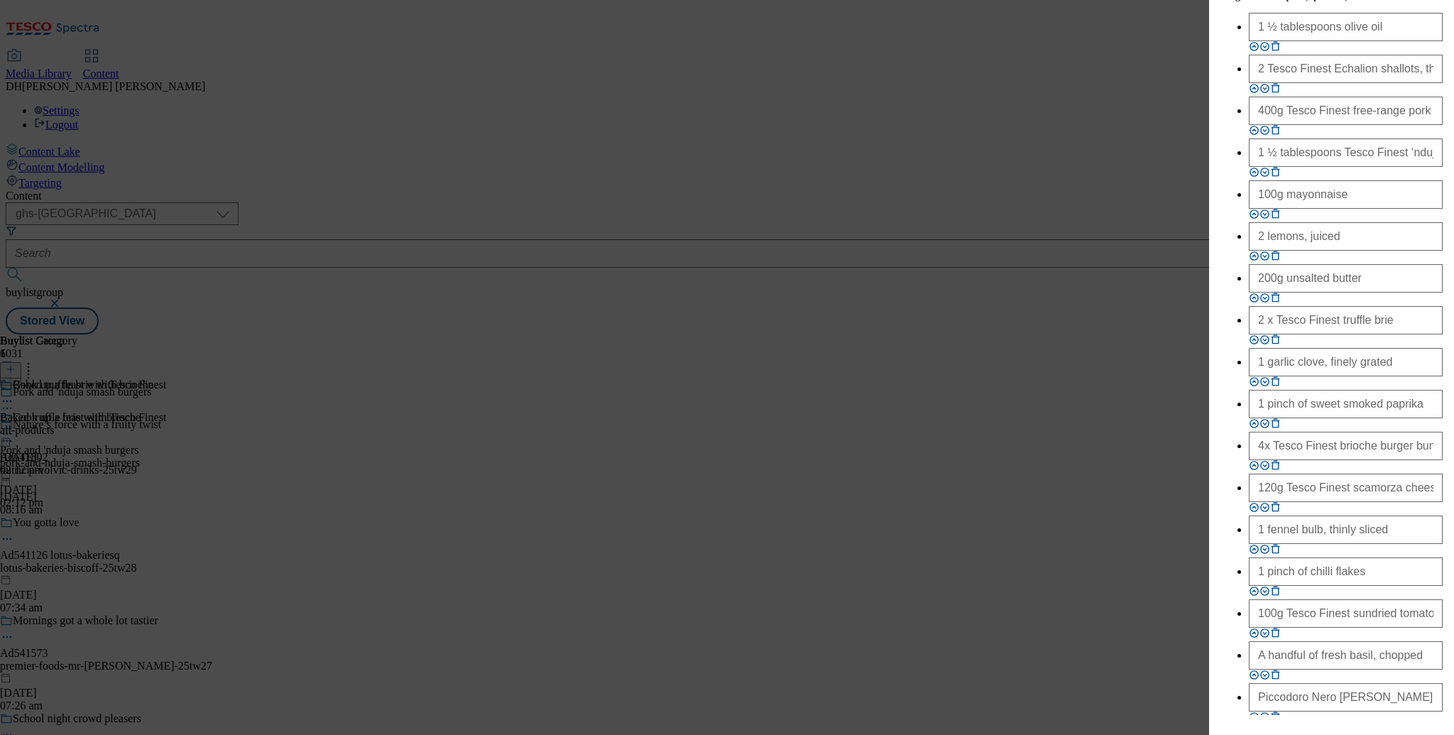
scroll to position [1176, 0]
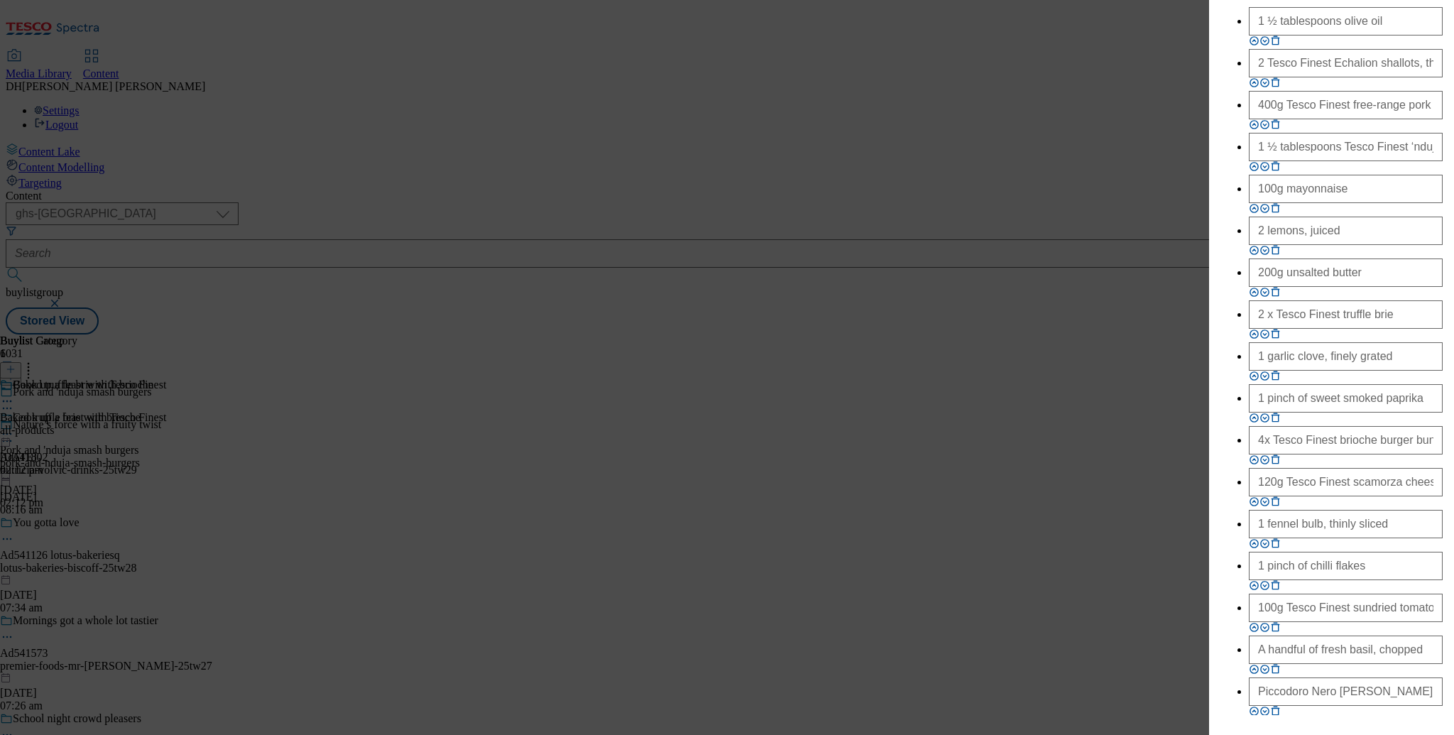
paste input "2f437ad1-15d1-4b8d-9291-41e324cadd16/2527_Finest-RecipeBuylist-recipe10"
type input "[URL][DOMAIN_NAME]"
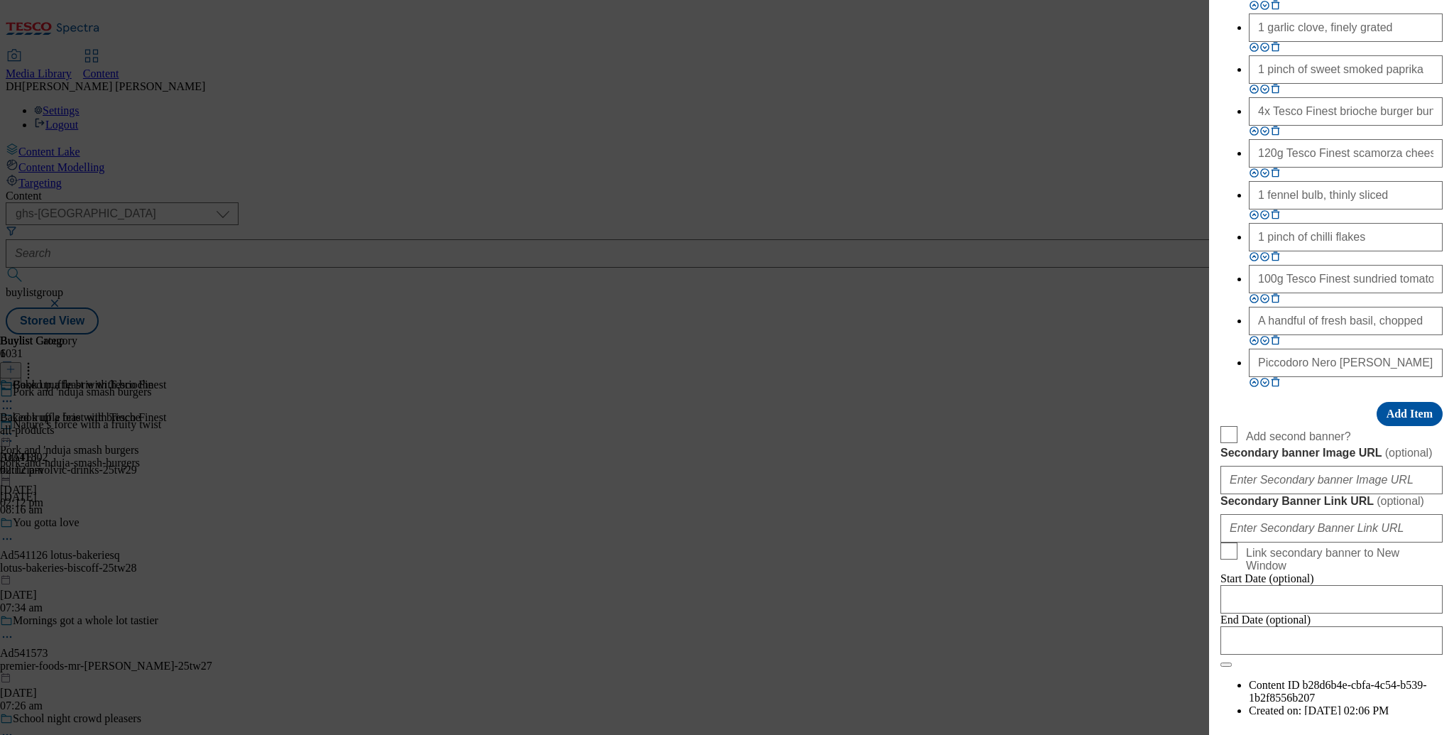
scroll to position [1512, 0]
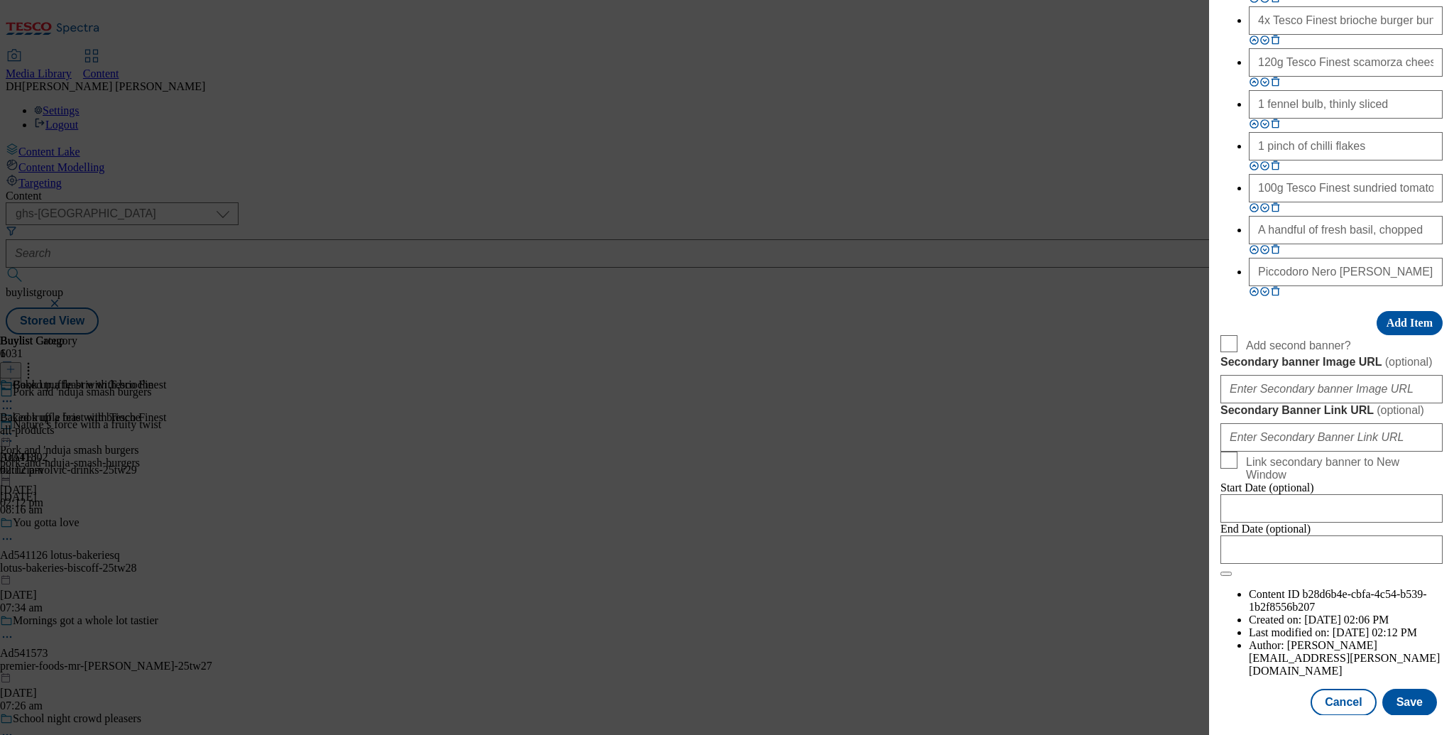
scroll to position [2059, 0]
click at [1403, 695] on button "Save" at bounding box center [1409, 698] width 55 height 27
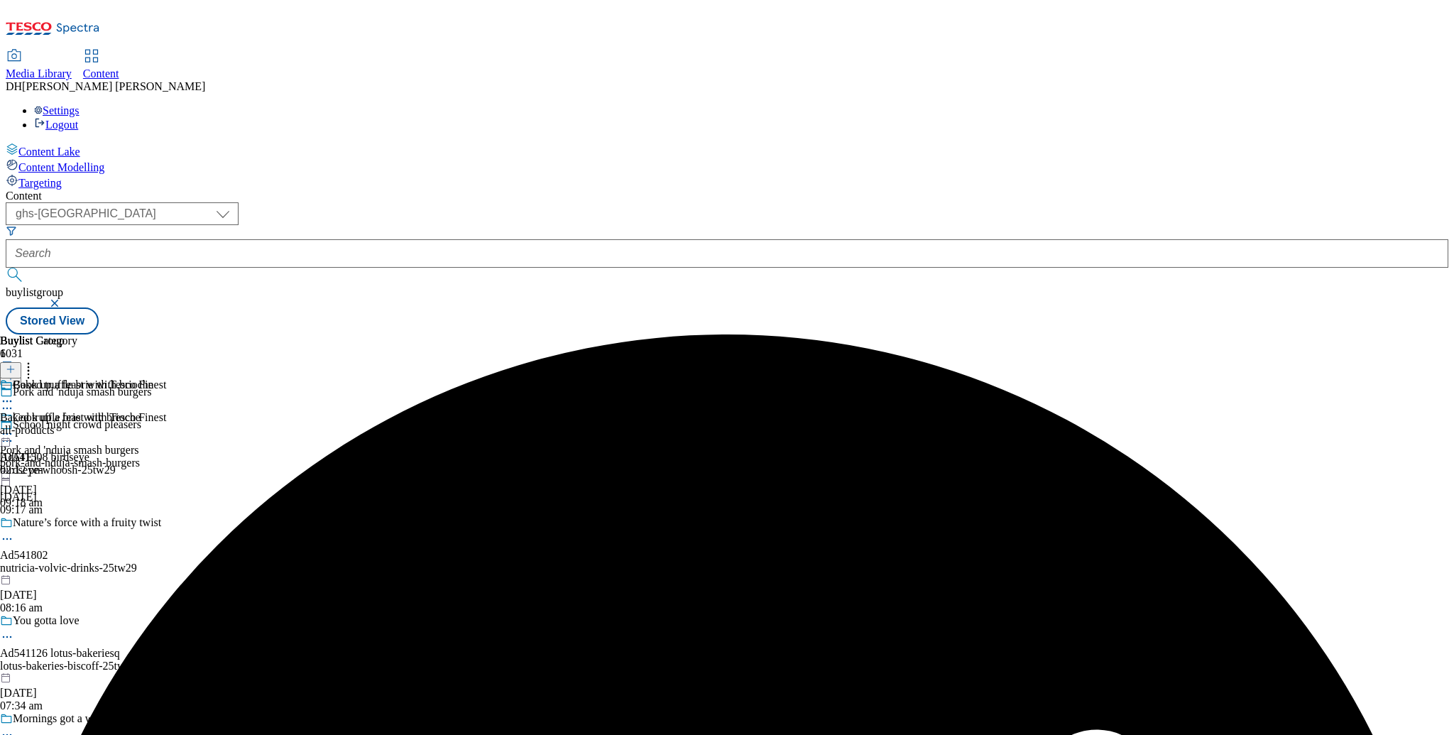
click at [14, 427] on icon at bounding box center [7, 434] width 14 height 14
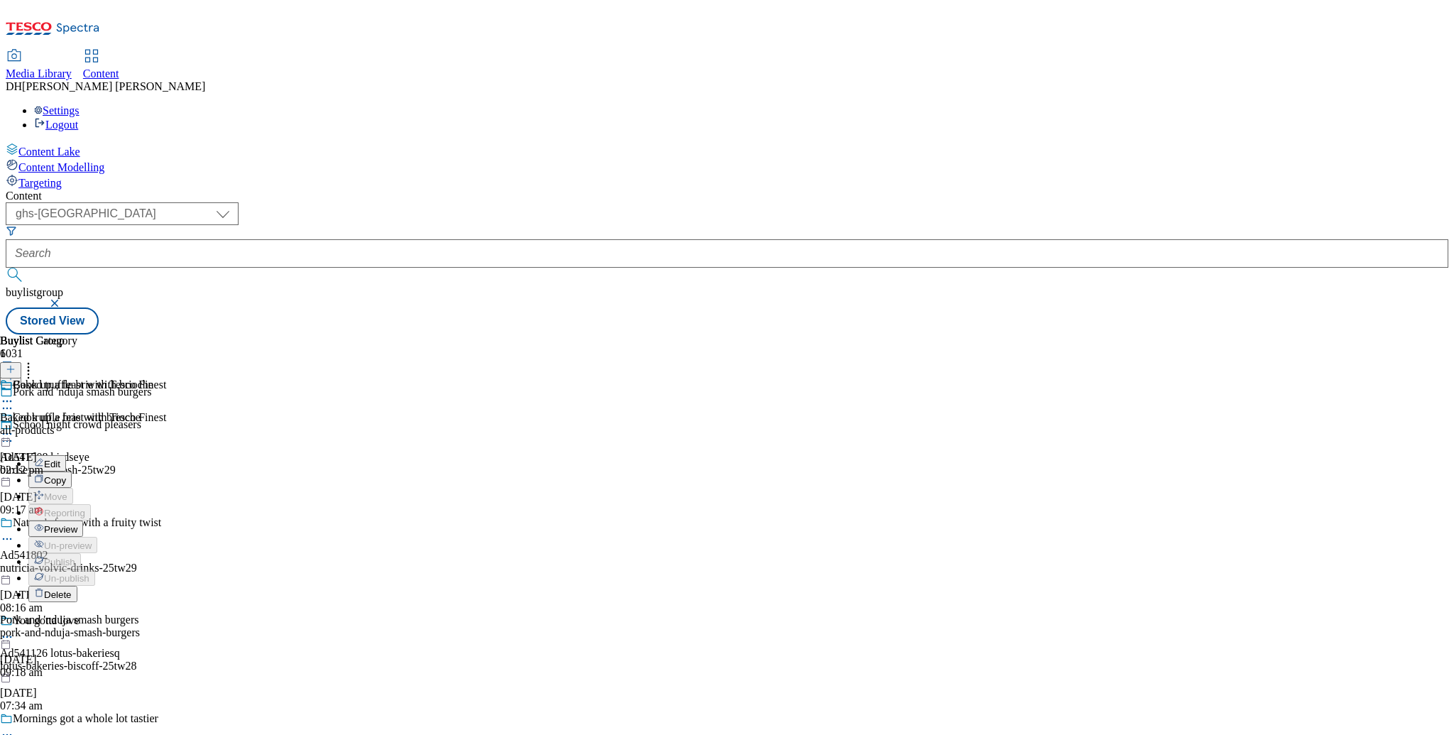
click at [77, 524] on span "Preview" at bounding box center [60, 529] width 33 height 11
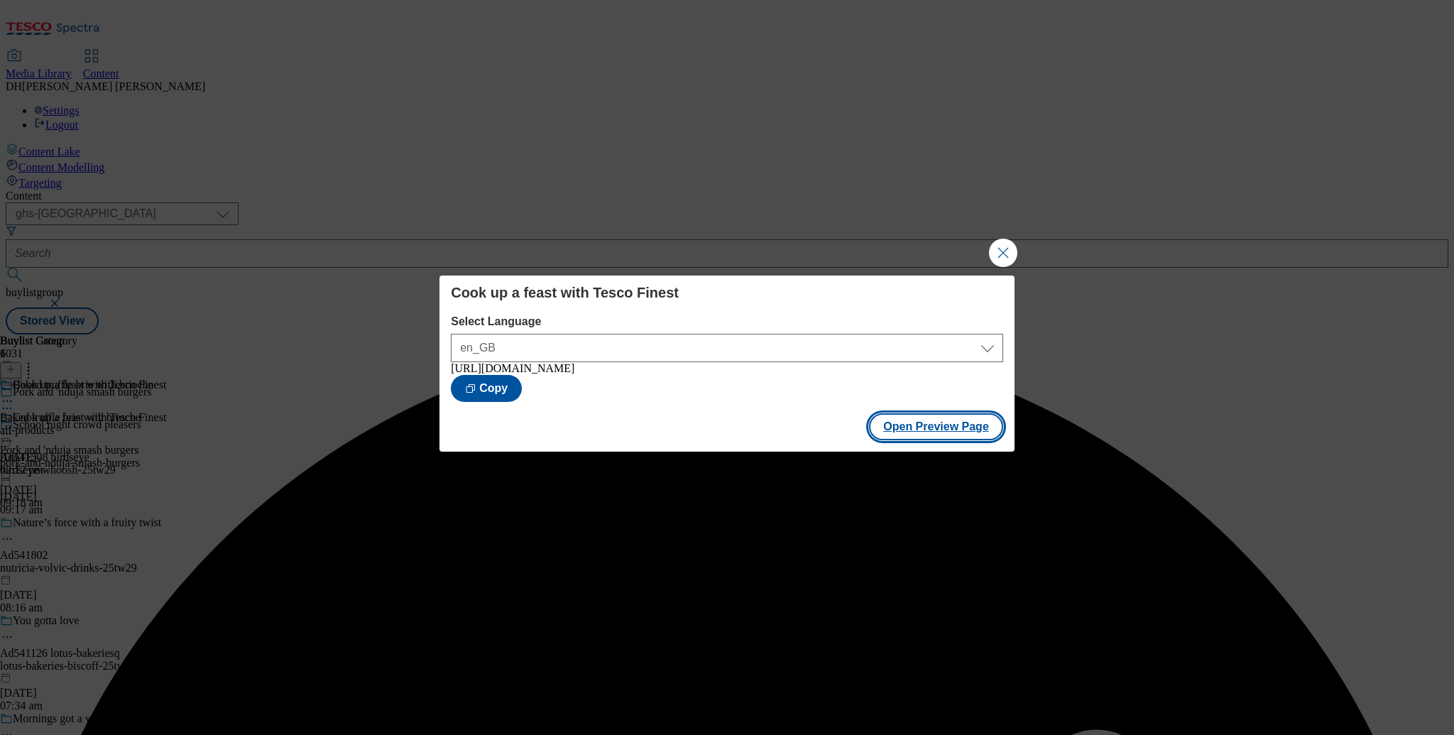
click at [949, 439] on button "Open Preview Page" at bounding box center [936, 426] width 134 height 27
click at [1008, 241] on button "Close Modal" at bounding box center [1003, 253] width 28 height 28
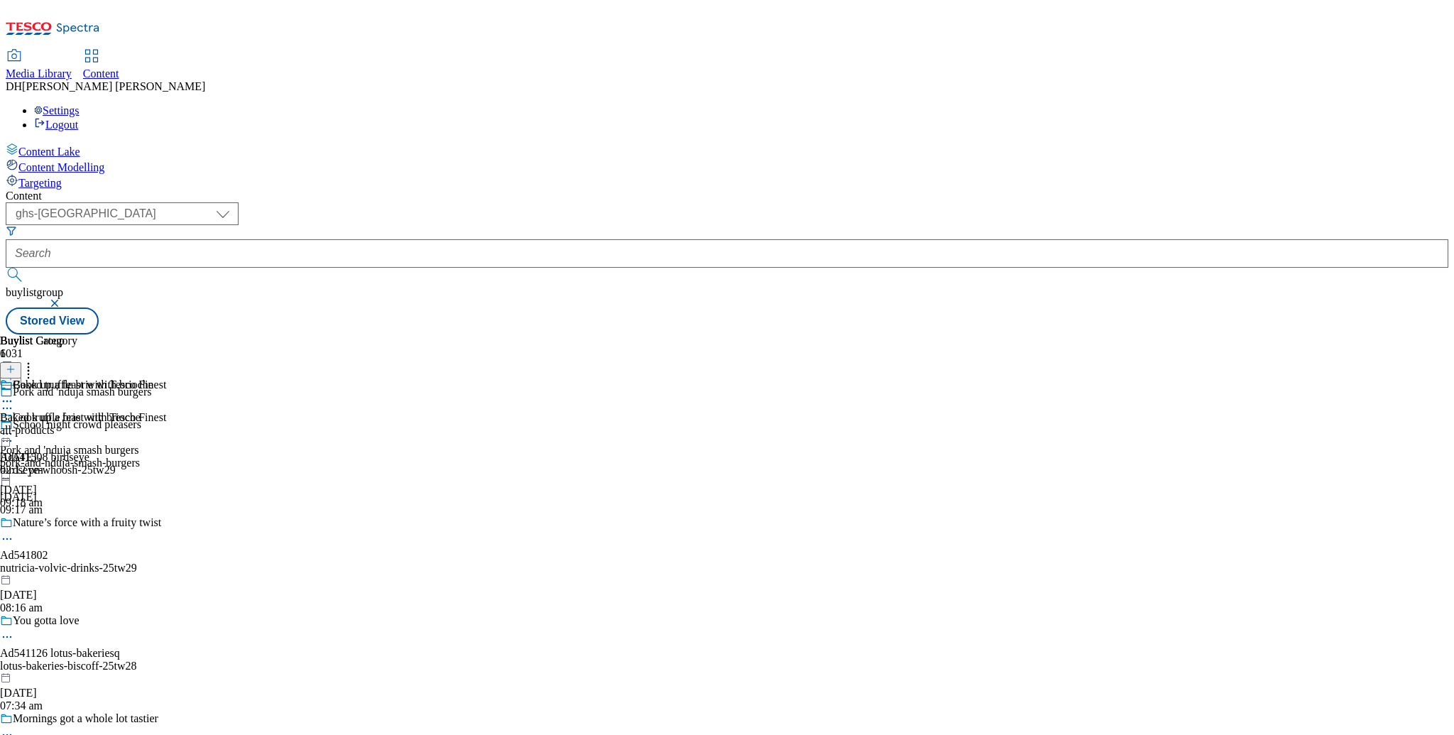
click at [14, 427] on icon at bounding box center [7, 434] width 14 height 14
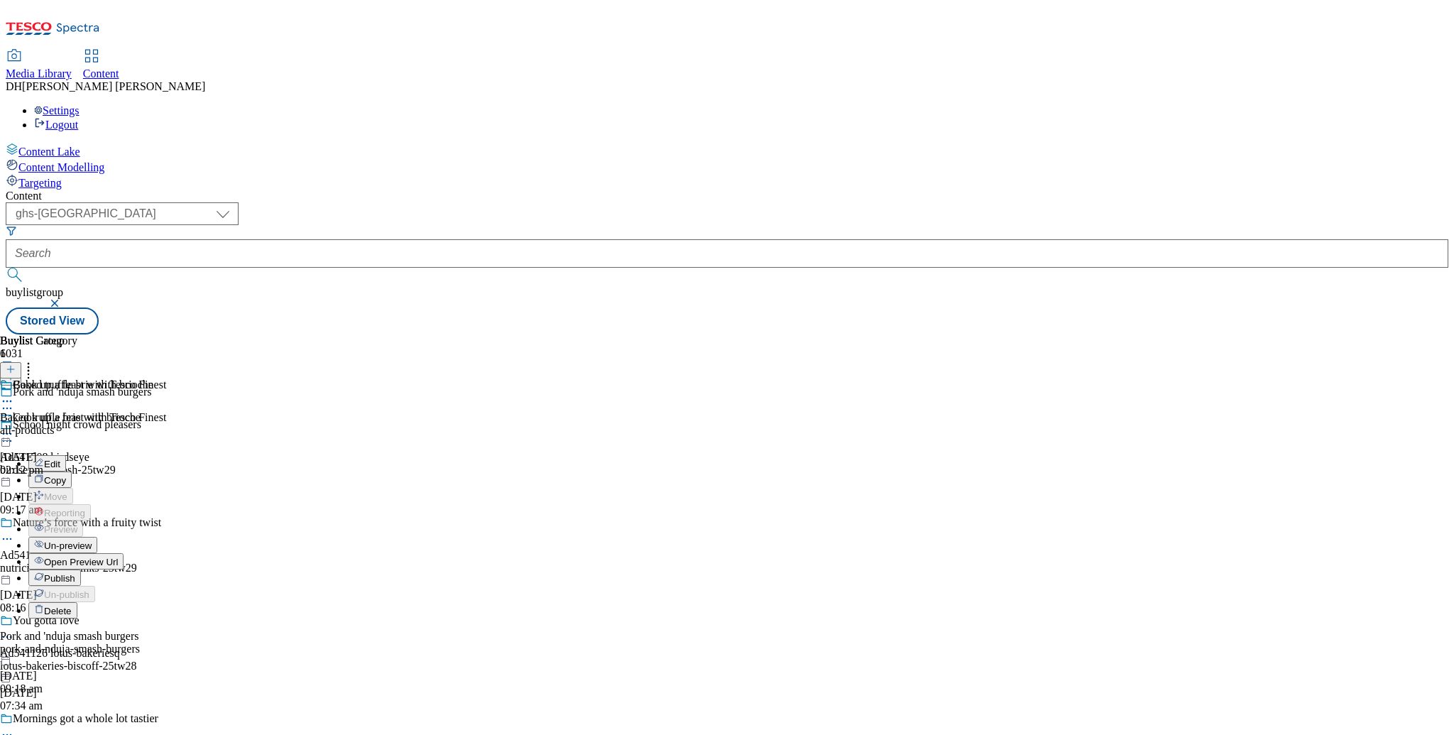
click at [14, 427] on icon at bounding box center [7, 434] width 14 height 14
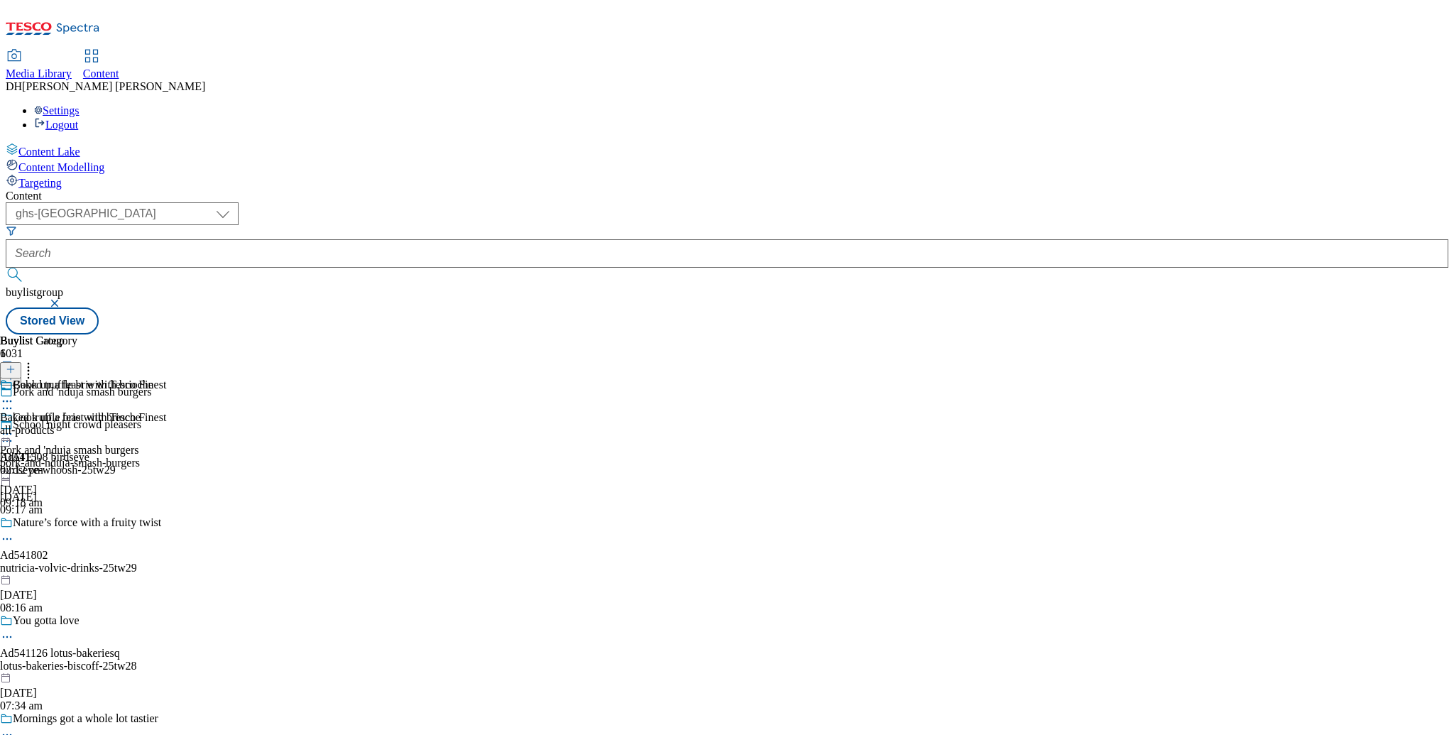
click at [14, 427] on icon at bounding box center [7, 434] width 14 height 14
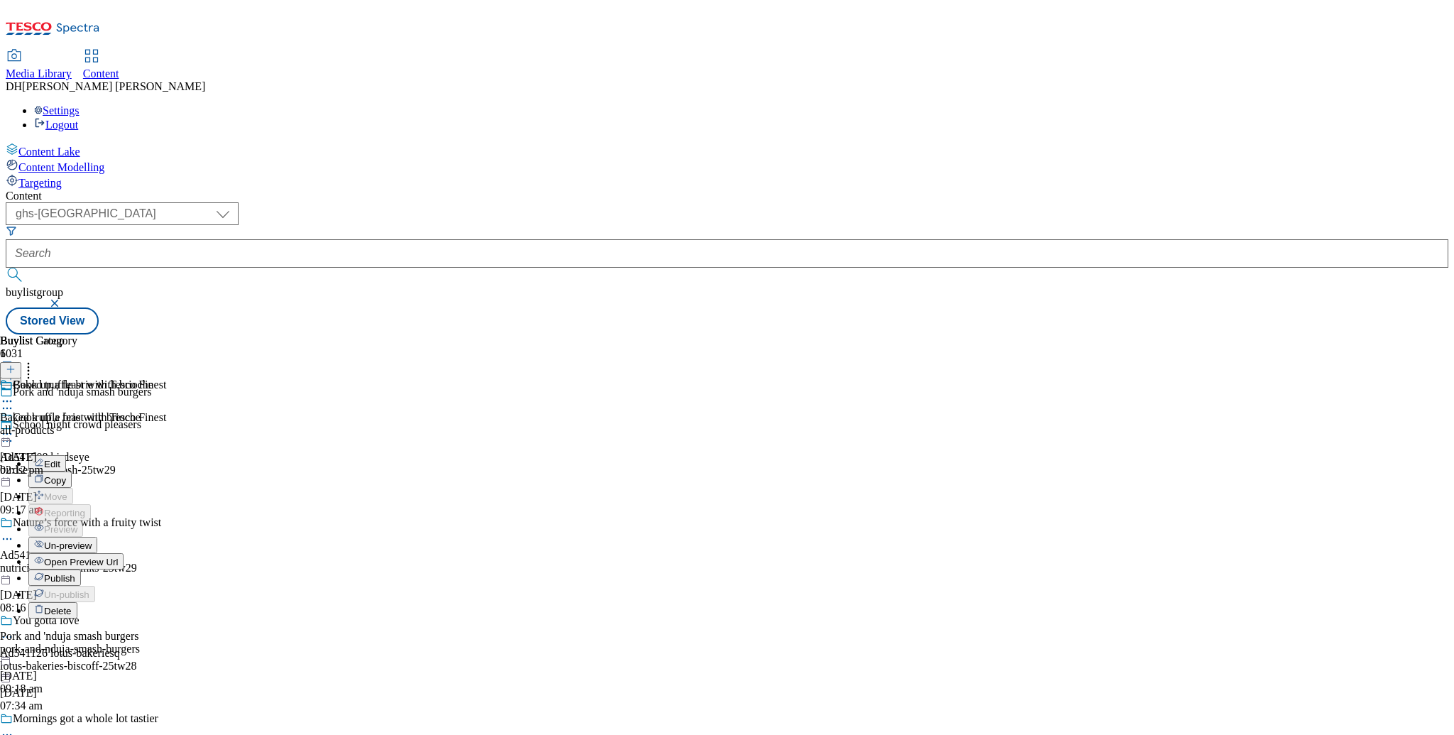
click at [75, 573] on span "Publish" at bounding box center [59, 578] width 31 height 11
